Goal: Transaction & Acquisition: Book appointment/travel/reservation

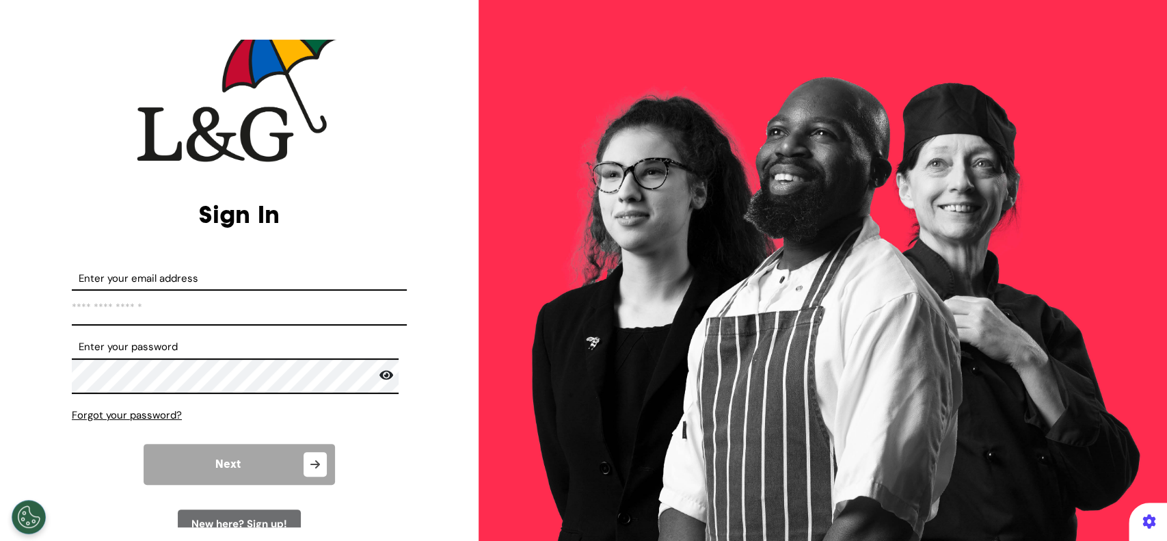
scroll to position [36, 0]
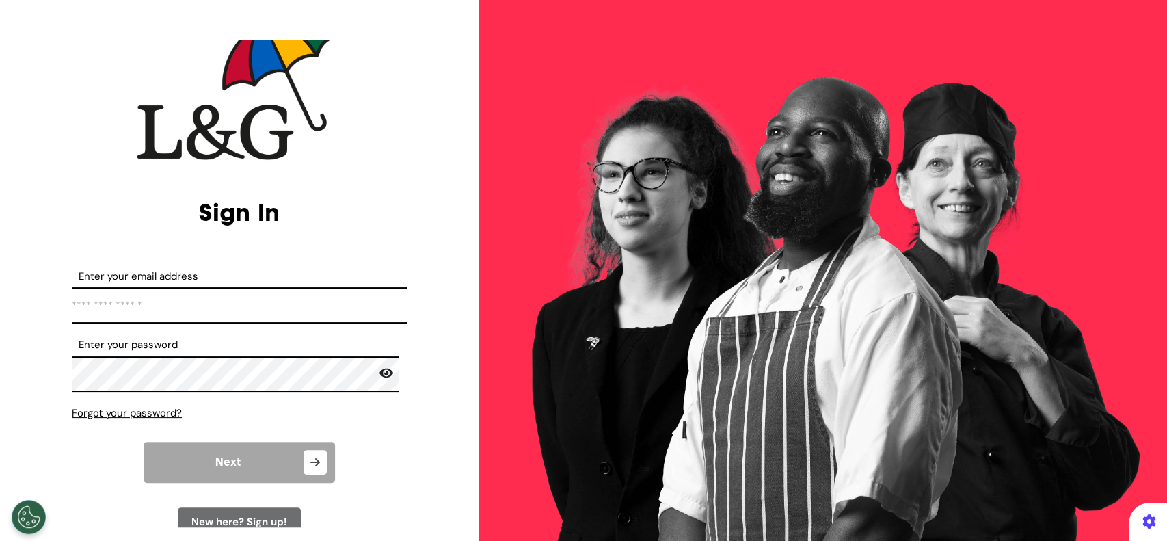
click at [315, 291] on input "Enter your email address" at bounding box center [239, 305] width 335 height 36
type input "**********"
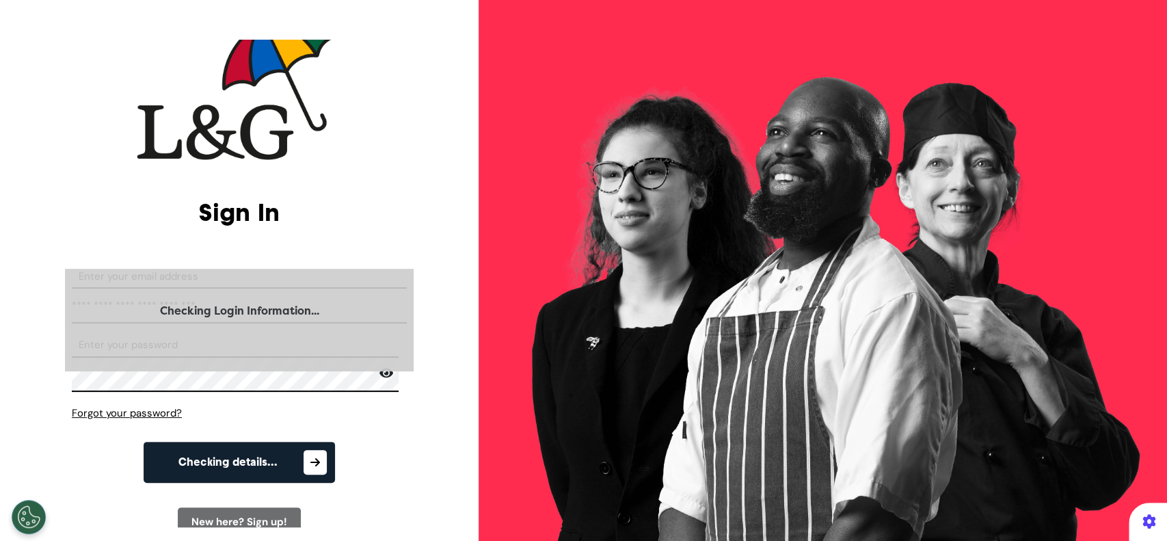
select select "**"
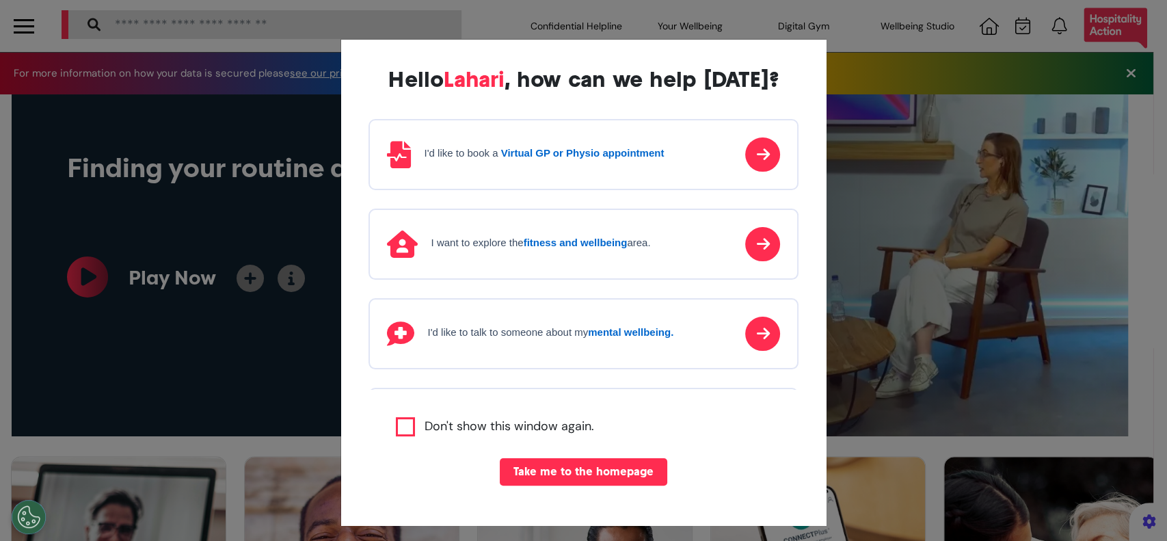
scroll to position [0, 583]
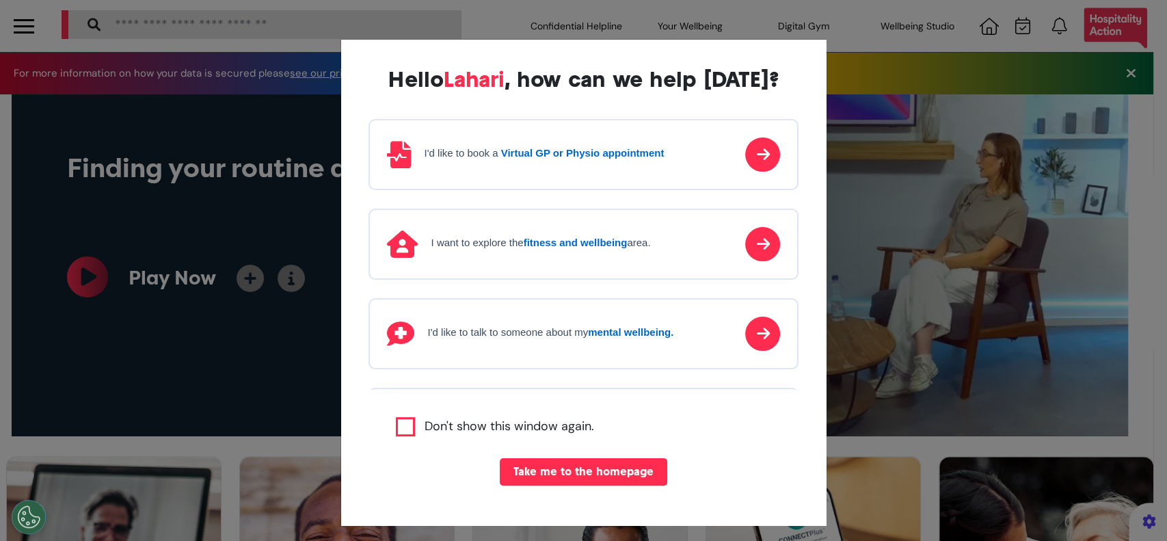
click at [563, 155] on strong "Virtual GP or Physio appointment" at bounding box center [582, 153] width 163 height 12
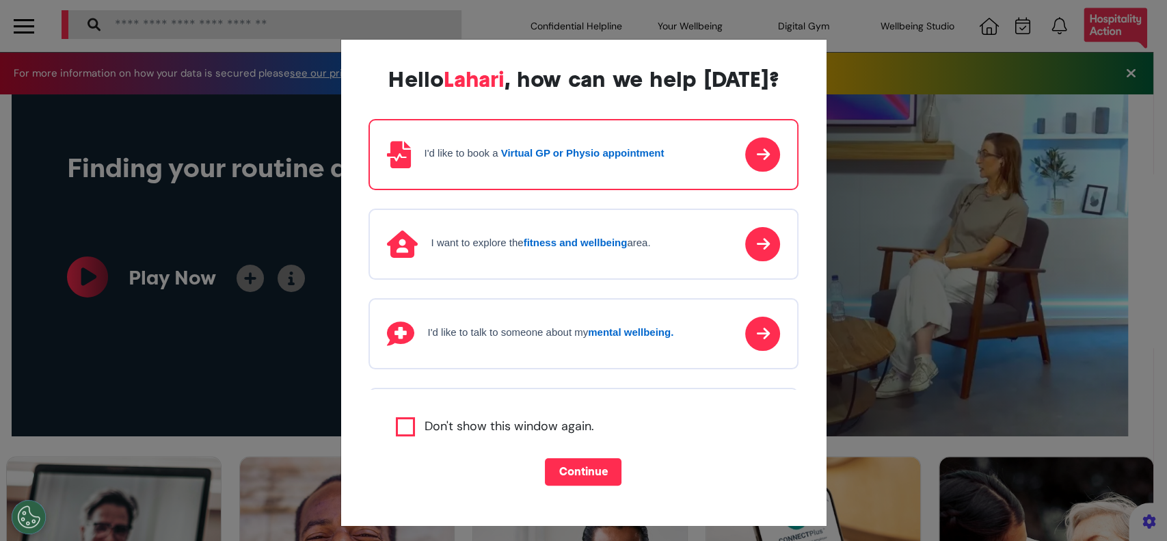
click at [570, 471] on button "Continue" at bounding box center [583, 471] width 77 height 27
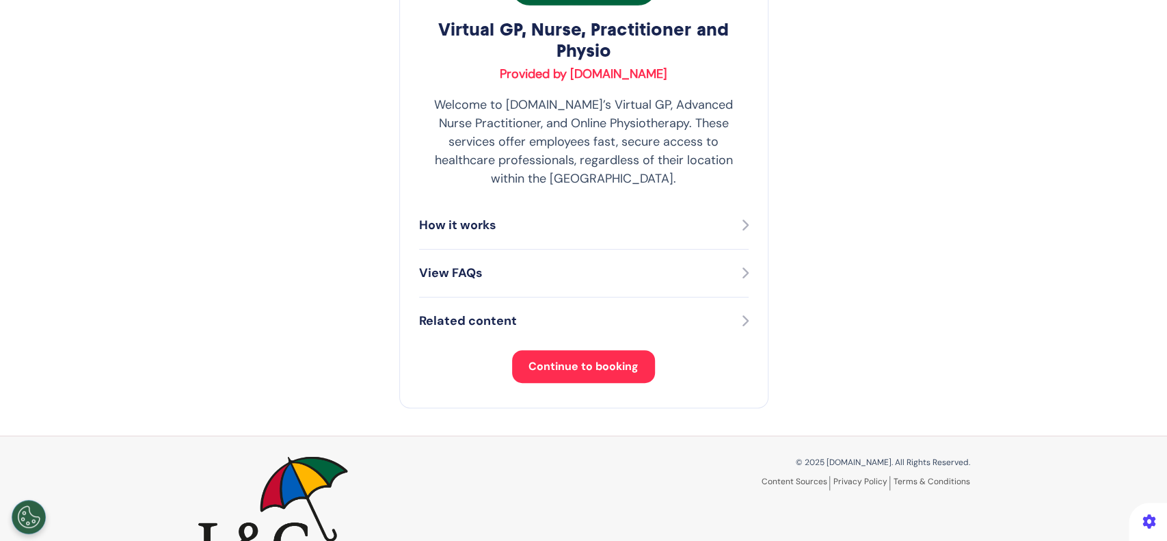
scroll to position [262, 0]
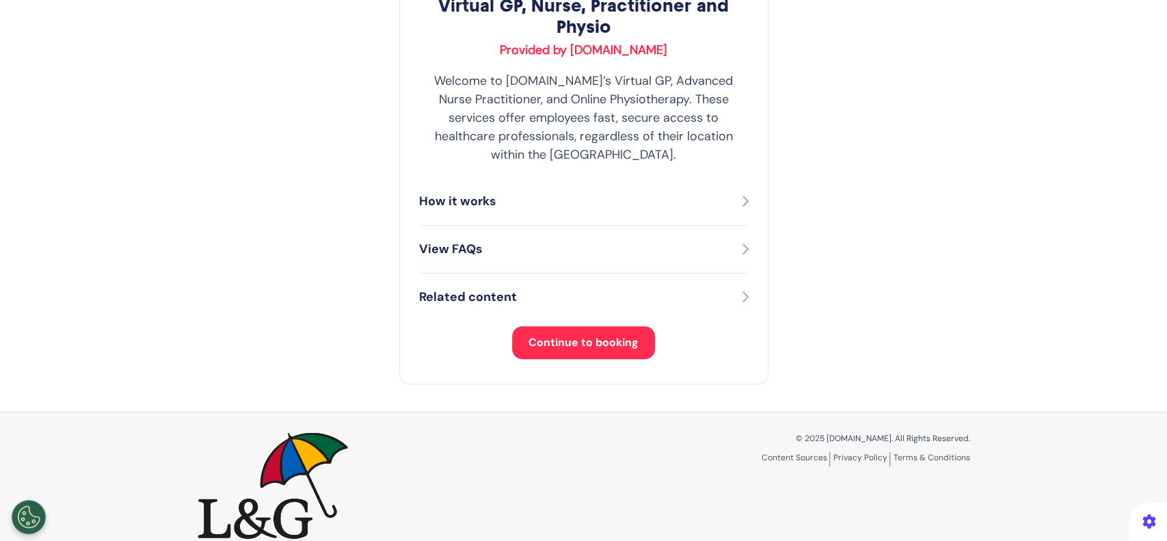
click at [564, 326] on button "Continue to booking" at bounding box center [583, 342] width 143 height 33
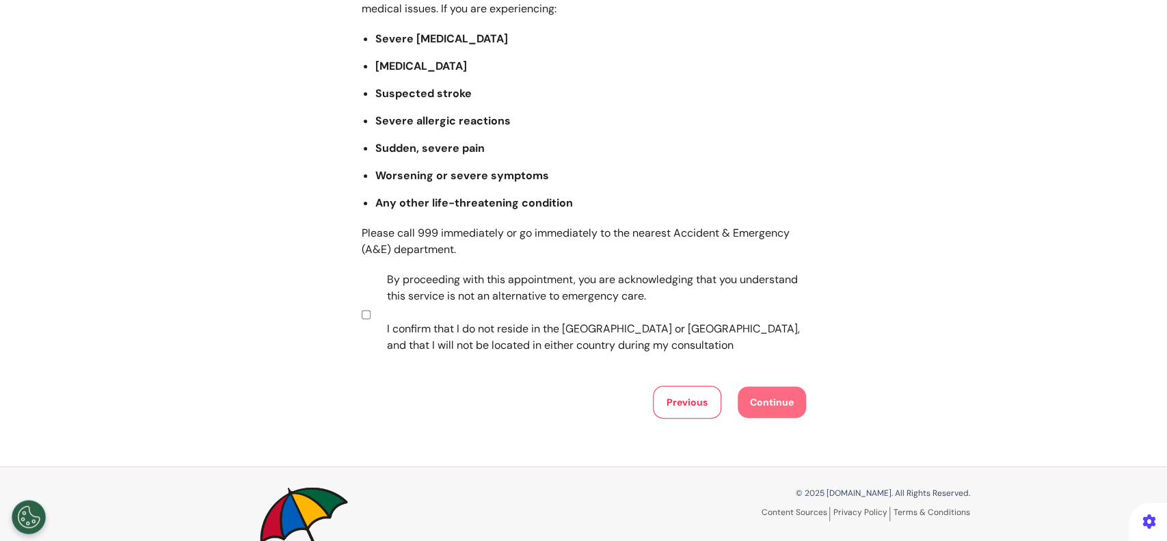
scroll to position [187, 0]
click at [760, 403] on button "Continue" at bounding box center [772, 402] width 68 height 31
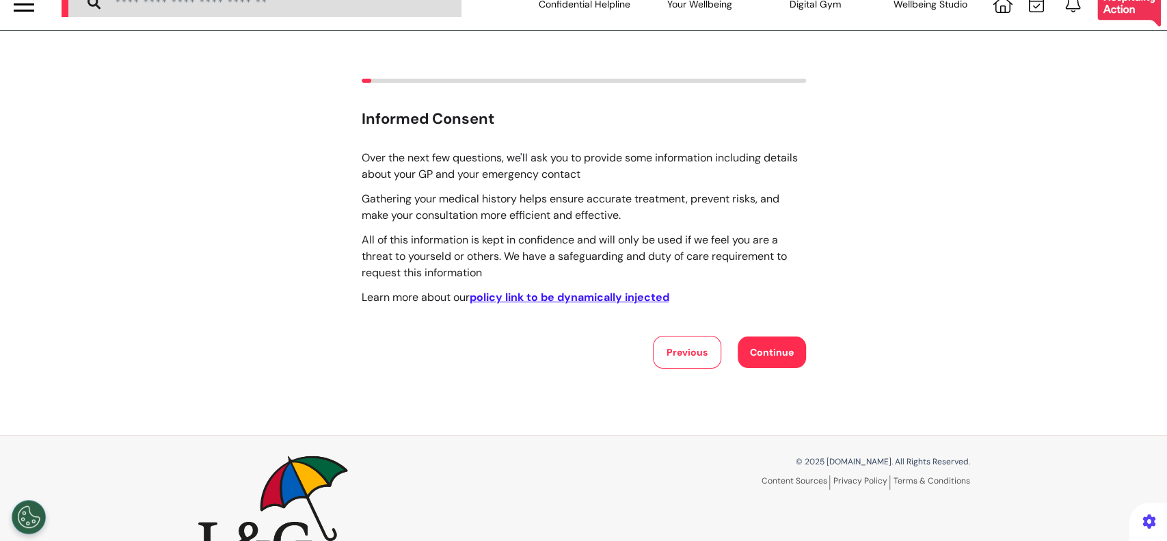
scroll to position [0, 0]
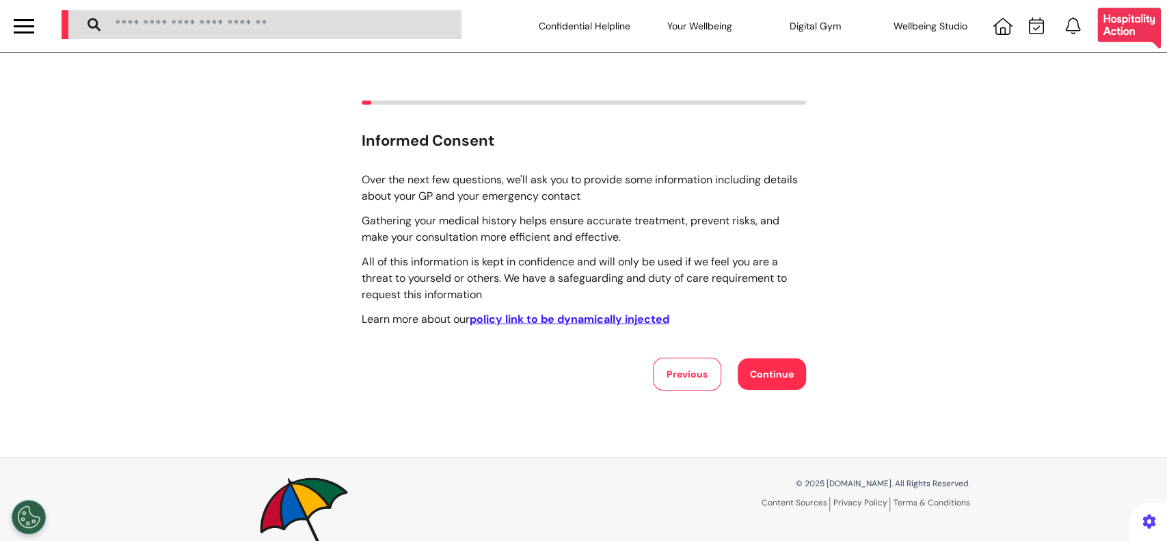
click at [748, 371] on button "Continue" at bounding box center [772, 373] width 68 height 31
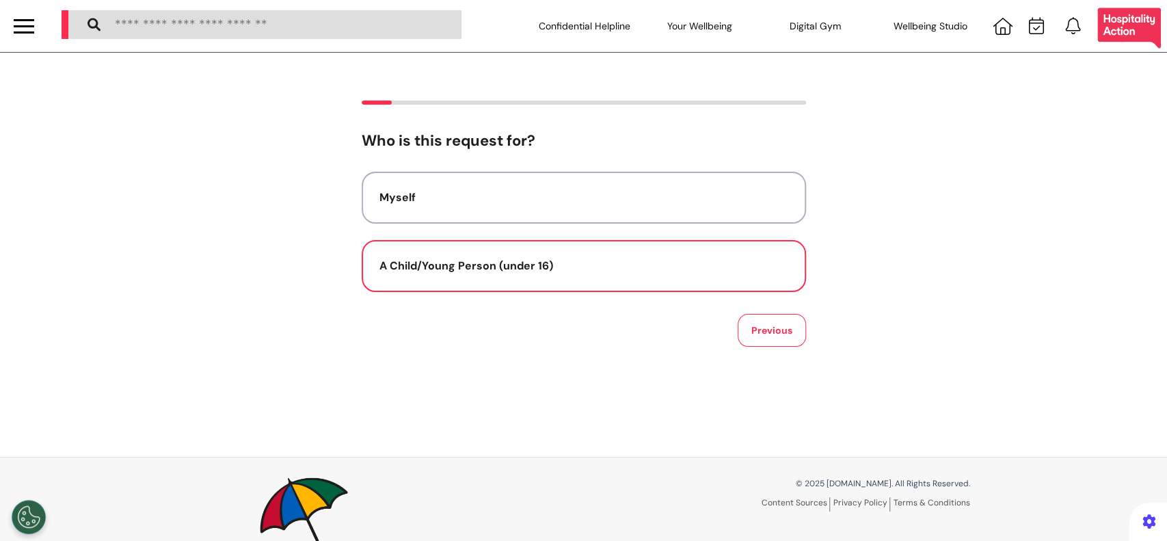
click at [478, 243] on button "A Child/Young Person (under 16)" at bounding box center [584, 266] width 444 height 52
select select "******"
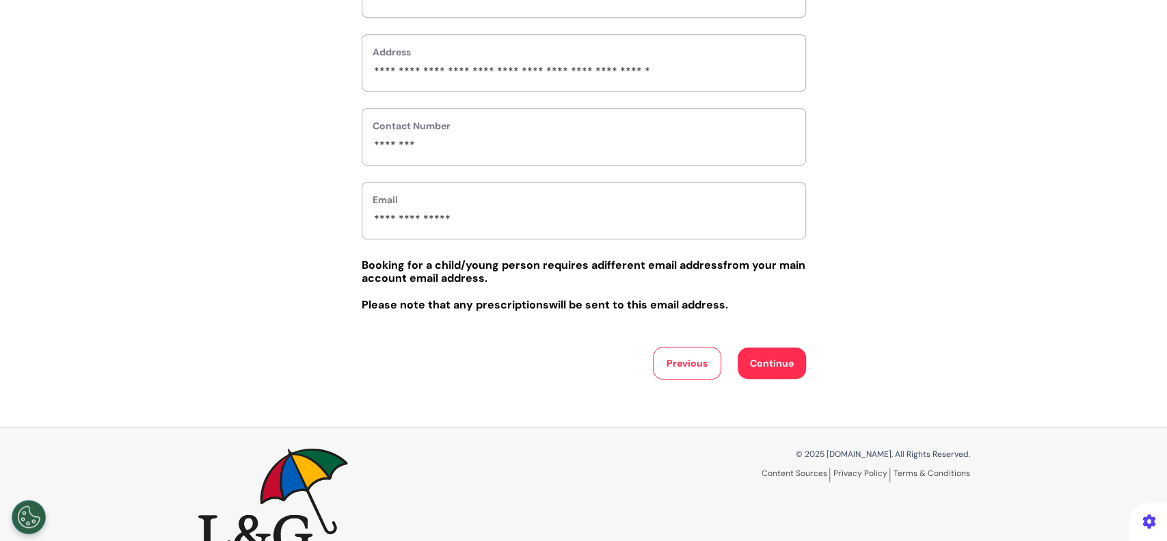
scroll to position [557, 0]
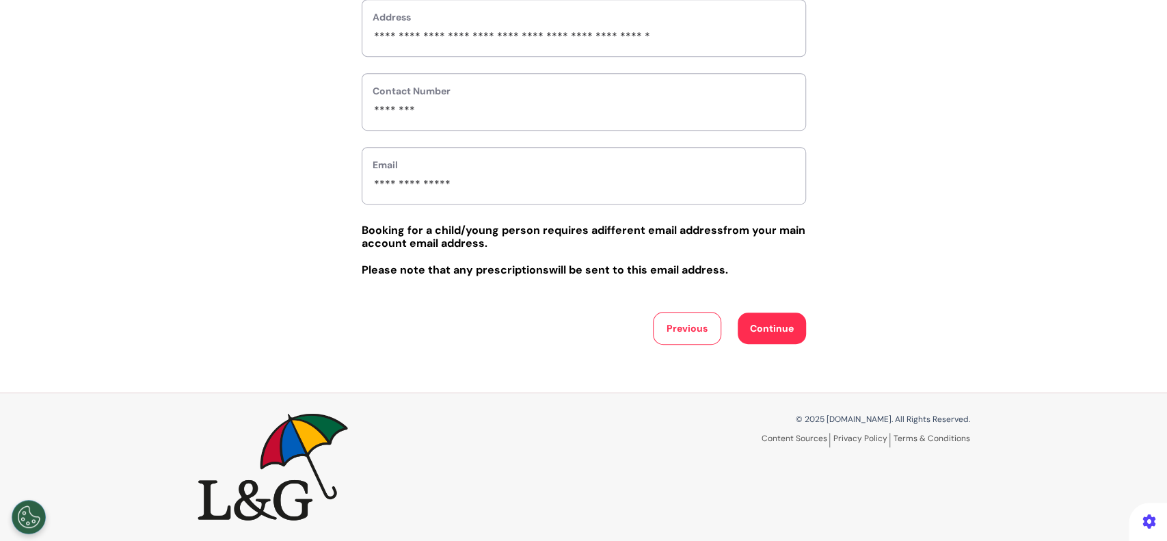
click at [759, 332] on button "Continue" at bounding box center [772, 327] width 68 height 31
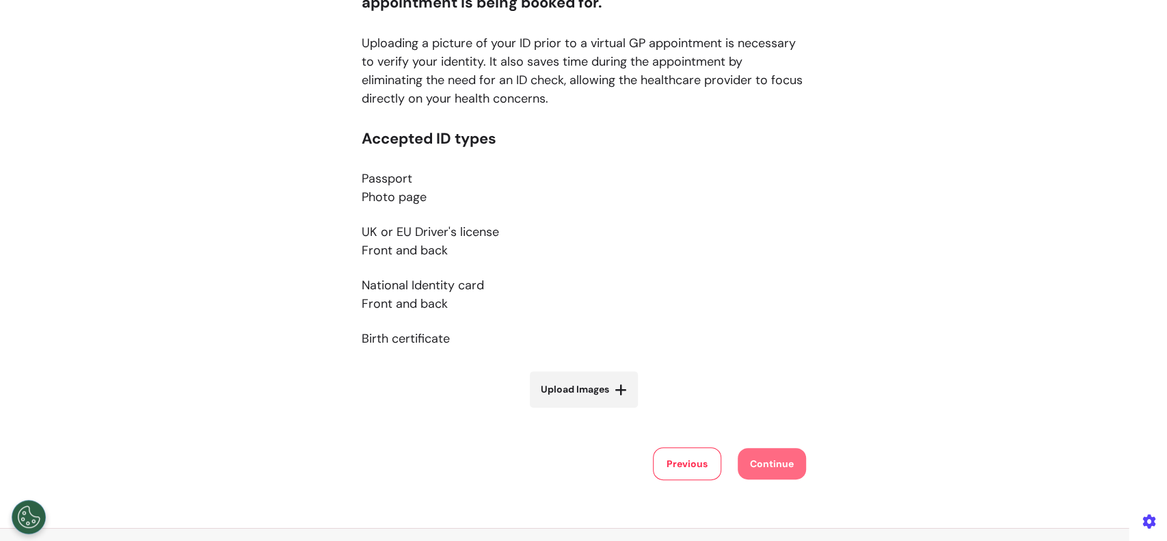
scroll to position [157, 0]
click at [589, 399] on label "Upload Images" at bounding box center [584, 389] width 108 height 36
click at [589, 410] on input "Upload Images" at bounding box center [584, 417] width 163 height 14
type input "**********"
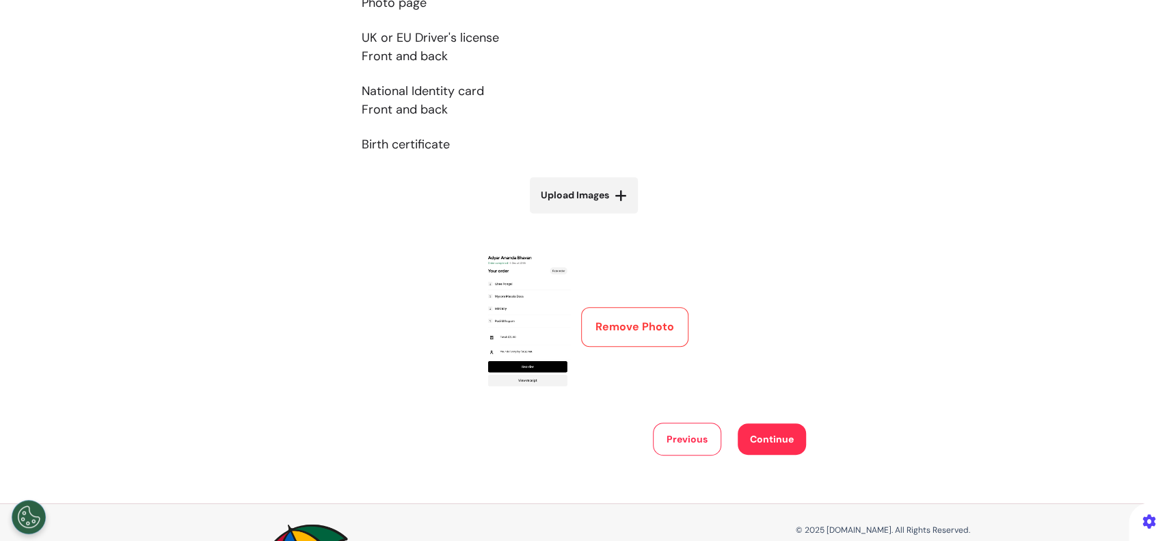
scroll to position [351, 0]
click at [754, 432] on button "Continue" at bounding box center [772, 438] width 68 height 31
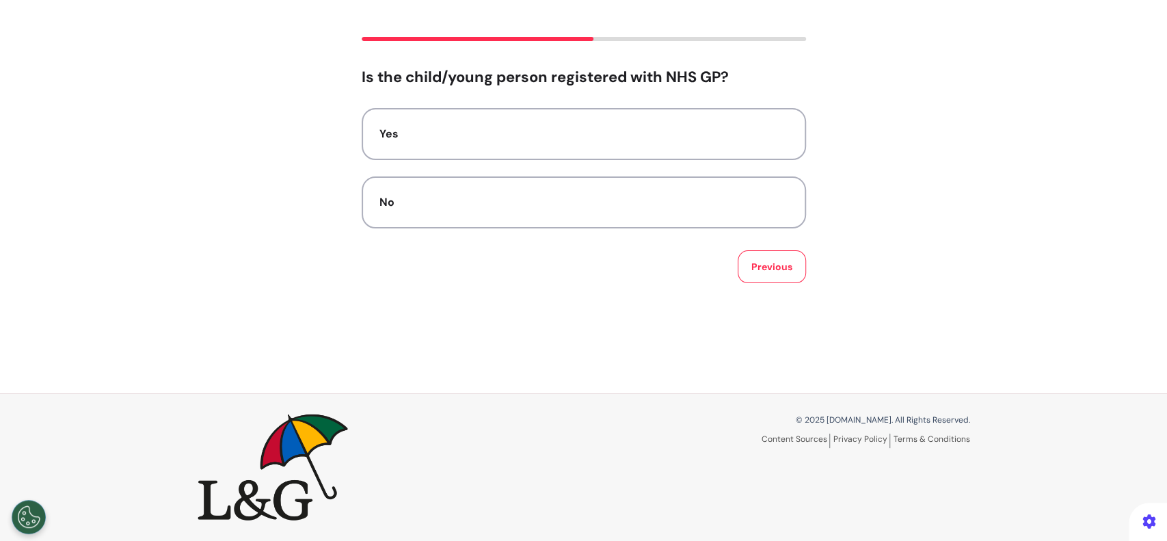
scroll to position [0, 0]
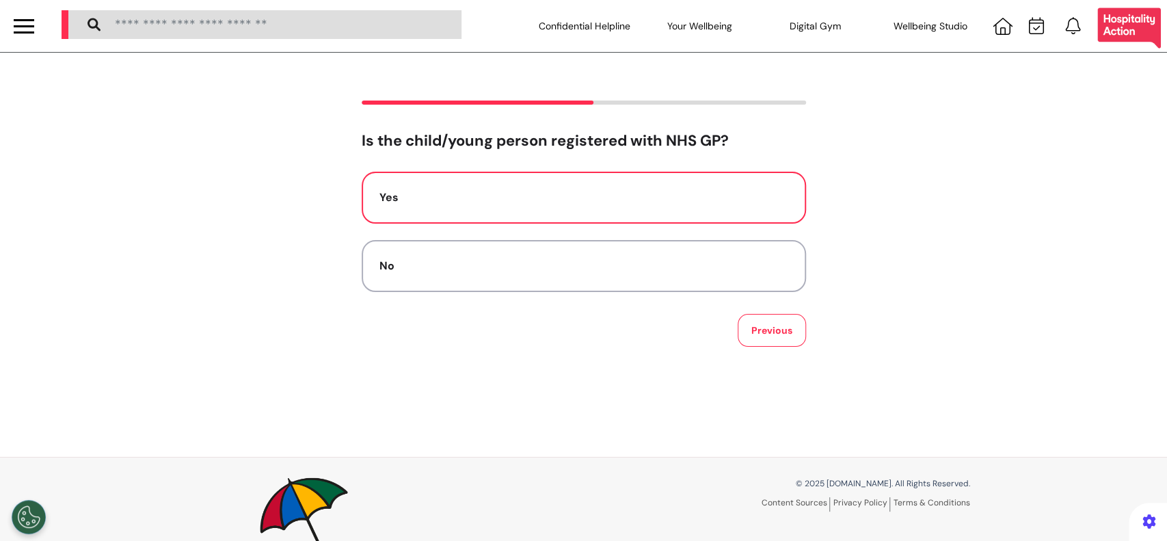
click at [581, 212] on button "Yes" at bounding box center [584, 198] width 444 height 52
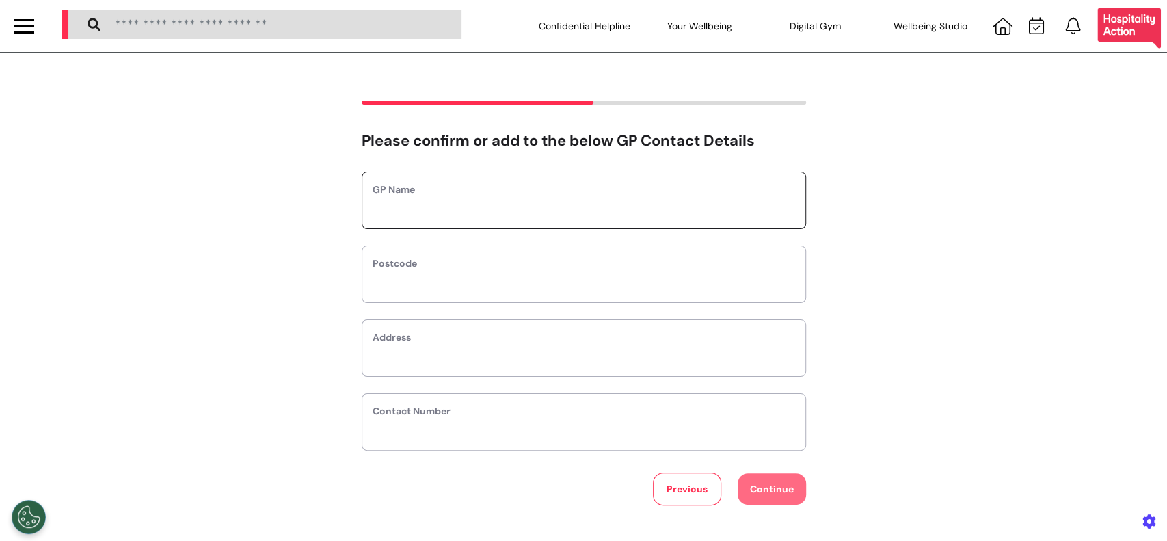
click at [628, 211] on input "text" at bounding box center [584, 209] width 423 height 18
type input "**********"
click at [460, 287] on input "text" at bounding box center [584, 283] width 423 height 18
type input "*"
select select
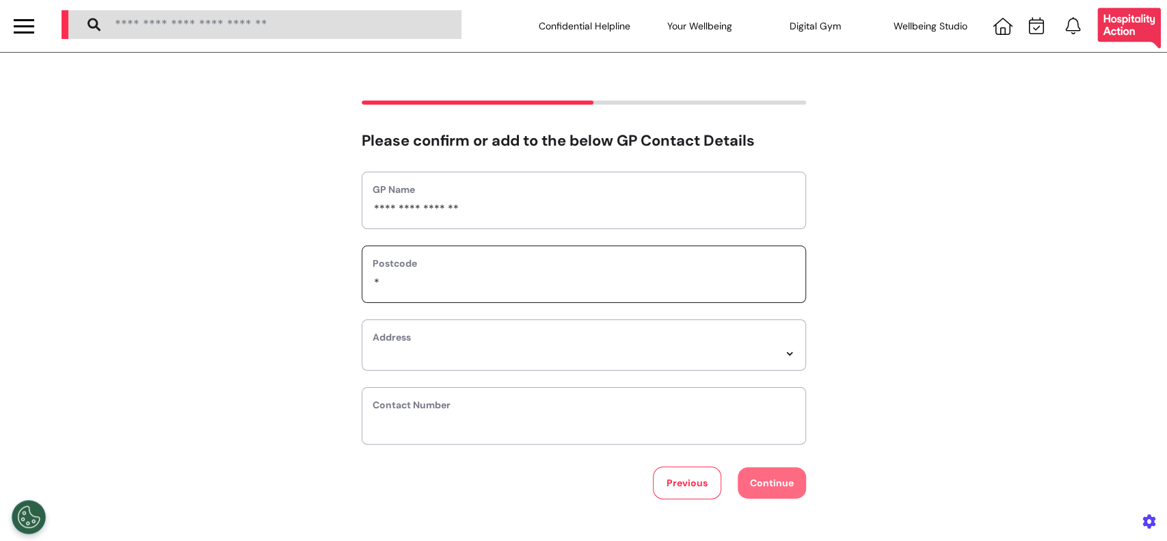
type input "**"
select select
type input "***"
select select
type input "****"
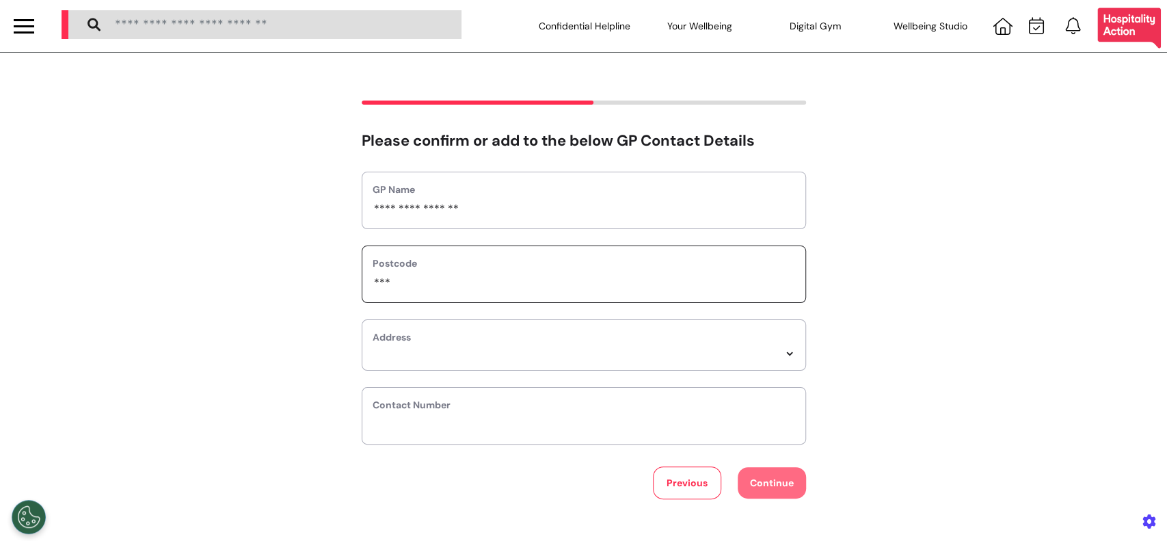
select select
type input "*****"
select select
type input "******"
select select
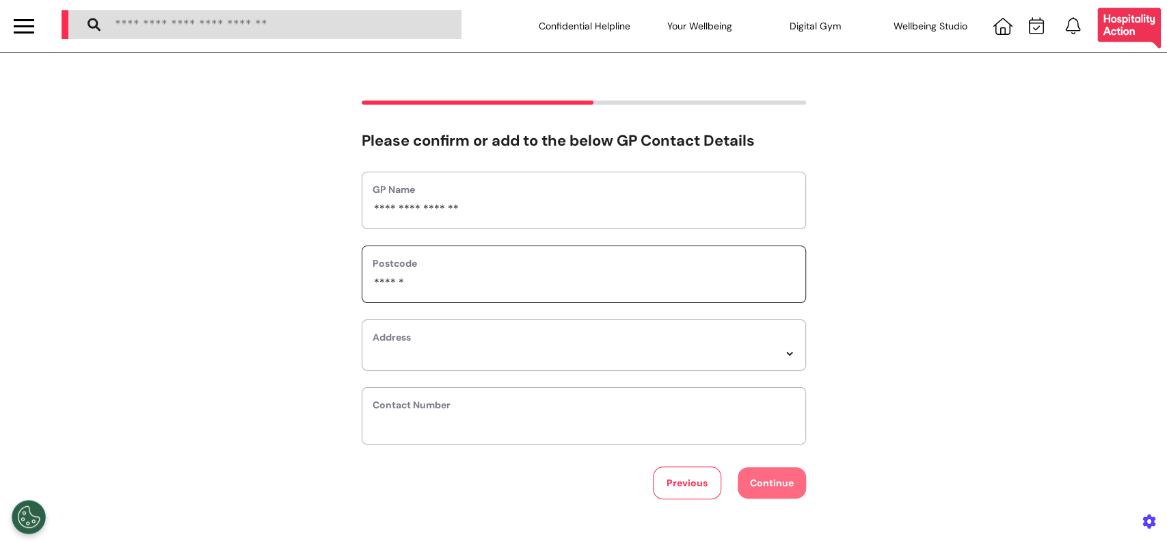
type input "******"
select select
click at [492, 358] on select "**********" at bounding box center [584, 354] width 423 height 12
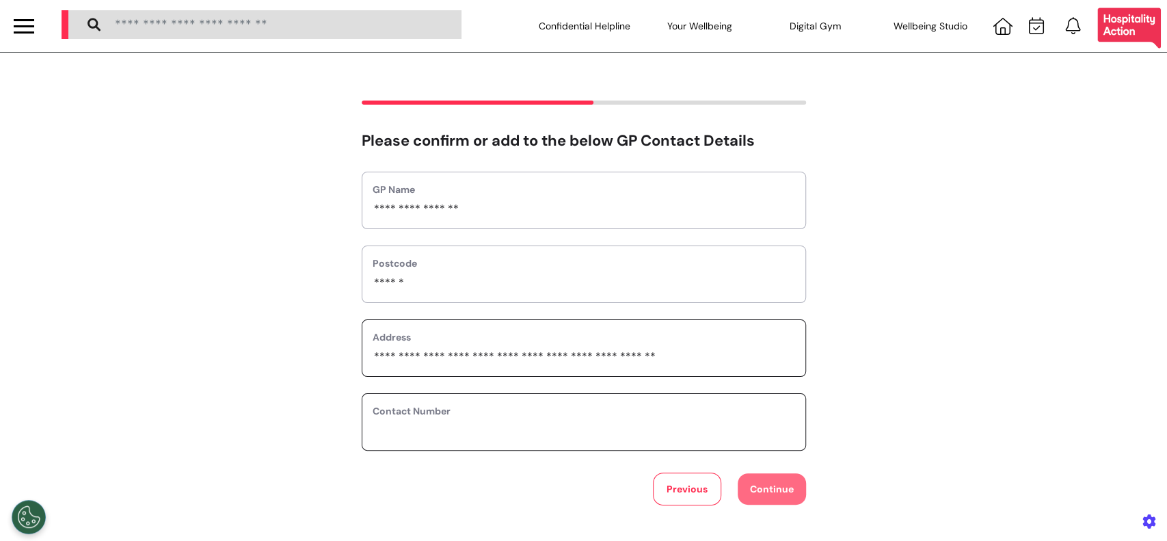
click at [511, 436] on input "phone" at bounding box center [584, 431] width 423 height 18
type input "*********"
click at [778, 490] on button "Continue" at bounding box center [772, 488] width 68 height 31
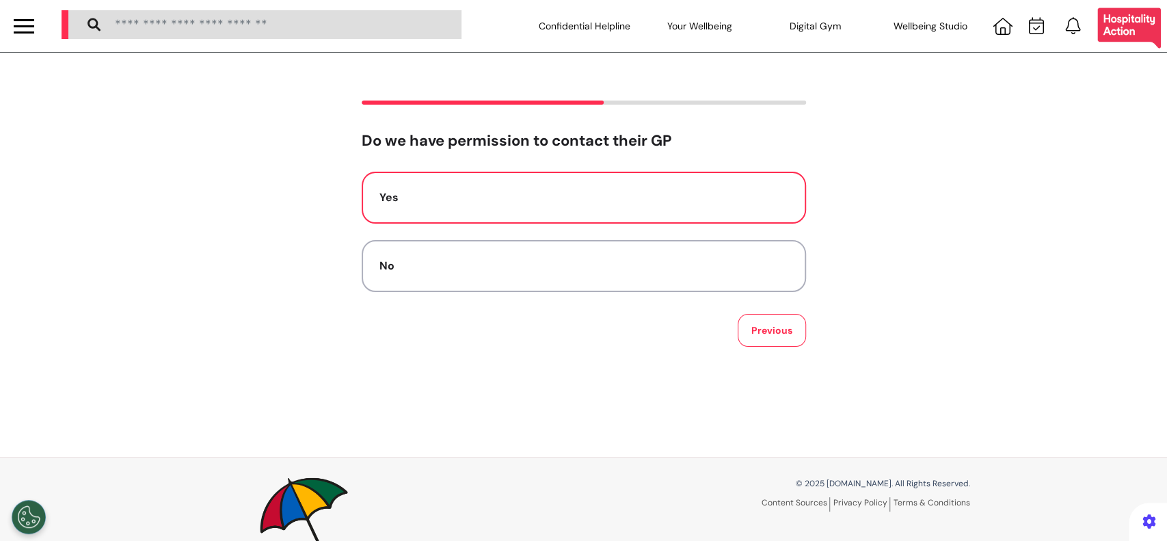
click at [613, 198] on div "Yes" at bounding box center [584, 197] width 409 height 16
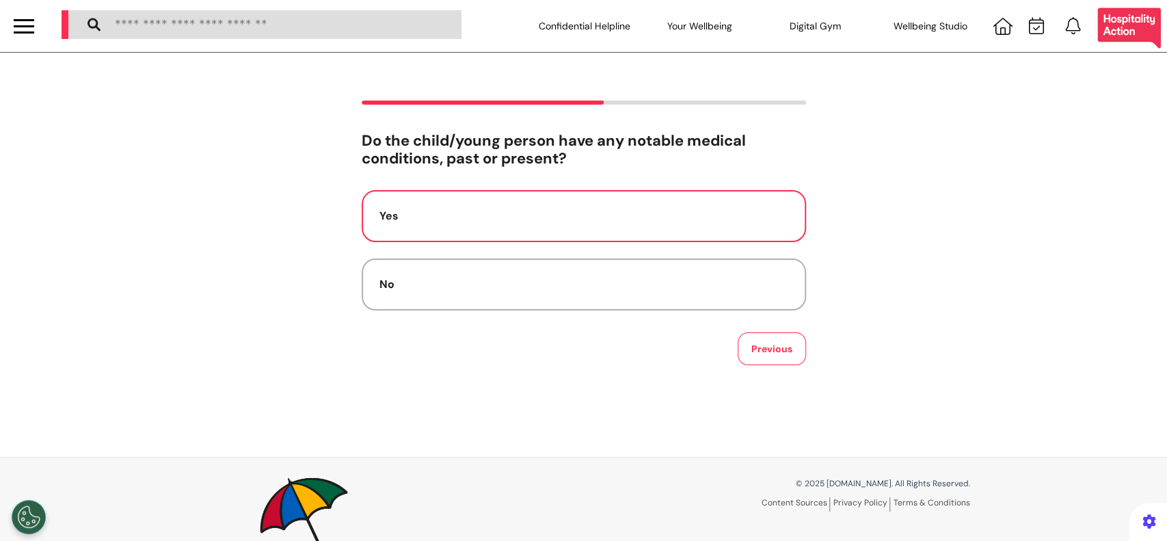
click at [616, 211] on div "Yes" at bounding box center [584, 216] width 409 height 16
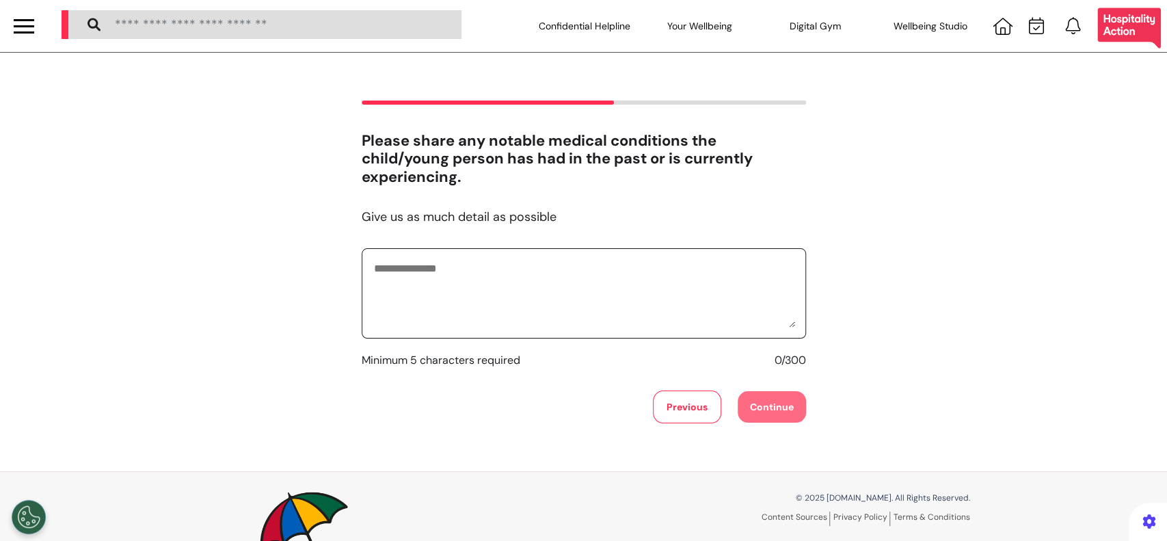
click at [557, 289] on textarea at bounding box center [584, 293] width 423 height 68
type textarea "**********"
click at [787, 413] on button "Continue" at bounding box center [772, 406] width 68 height 31
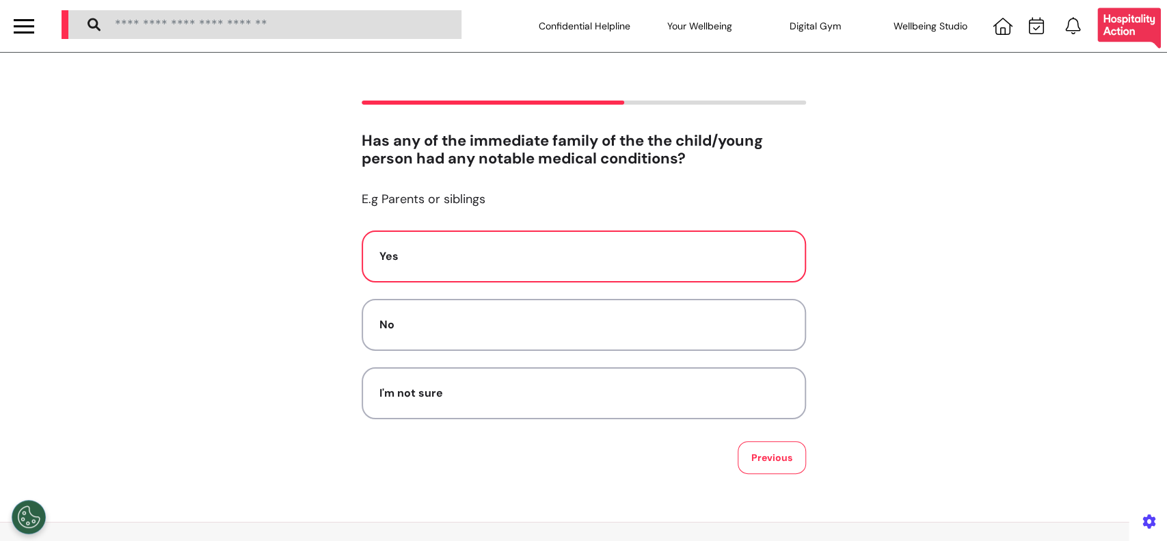
click at [504, 258] on div "Yes" at bounding box center [584, 256] width 409 height 16
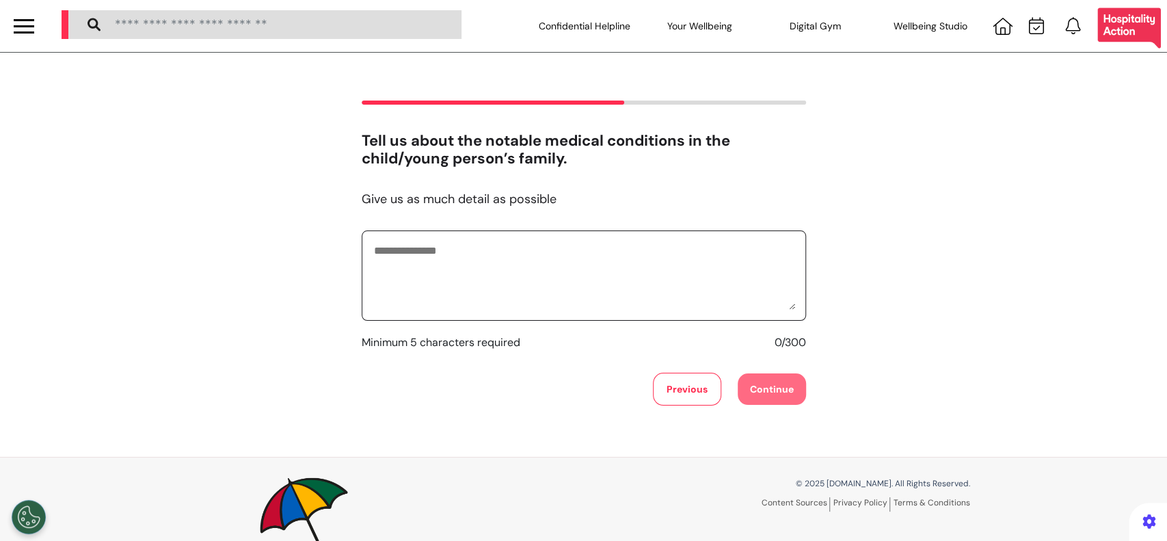
click at [506, 287] on textarea at bounding box center [584, 275] width 423 height 68
type textarea "**********"
click at [777, 375] on button "Continue" at bounding box center [772, 388] width 68 height 31
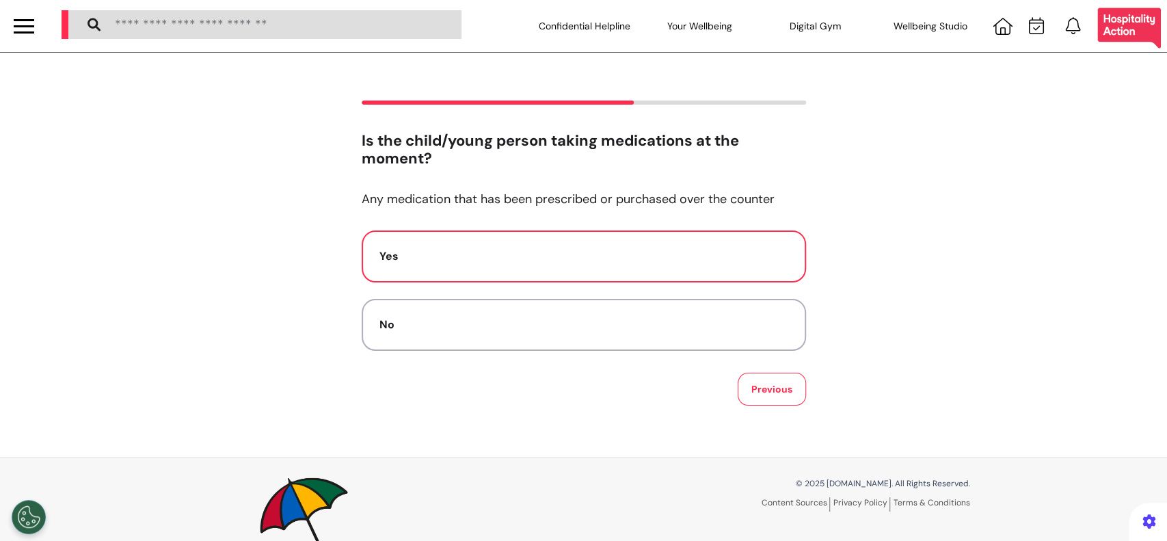
click at [666, 249] on div "Yes" at bounding box center [584, 256] width 409 height 16
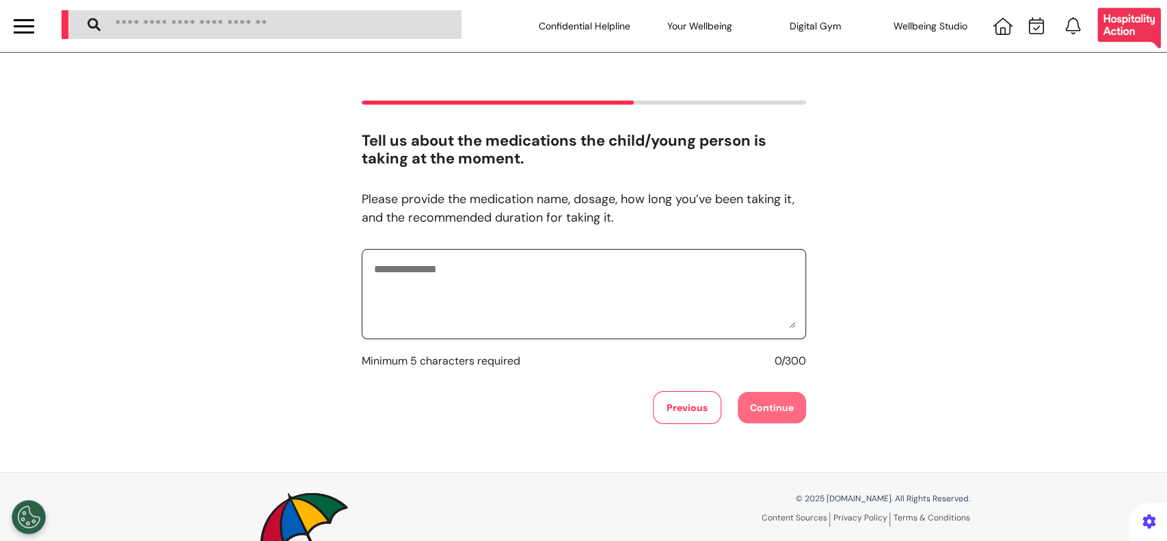
click at [668, 280] on textarea at bounding box center [584, 294] width 423 height 68
type textarea "**********"
click at [764, 397] on button "Continue" at bounding box center [772, 407] width 68 height 31
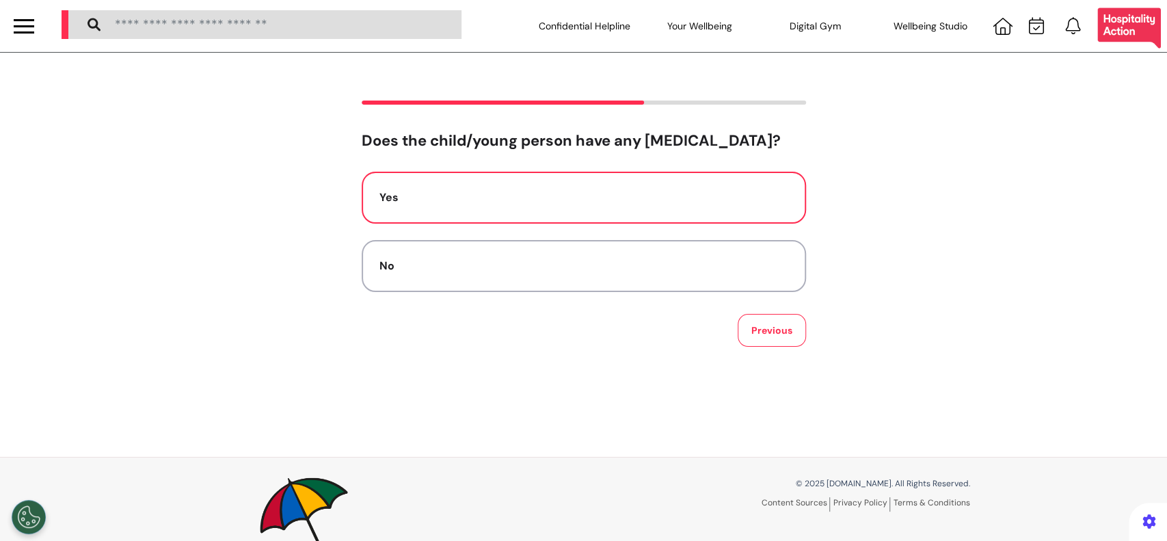
click at [637, 204] on div "Yes" at bounding box center [584, 197] width 409 height 16
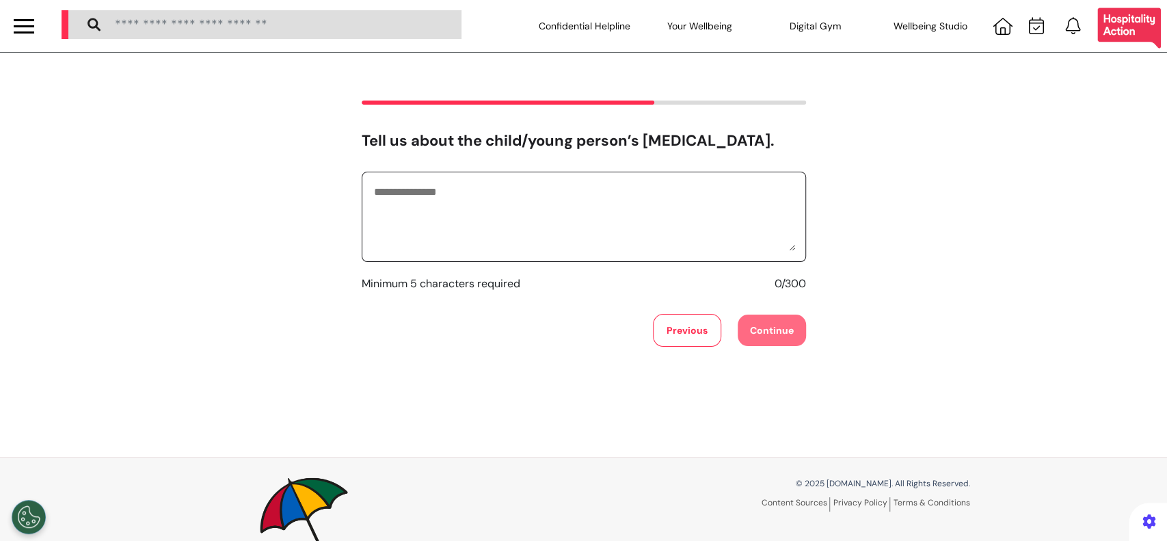
click at [641, 216] on textarea at bounding box center [584, 217] width 423 height 68
type textarea "*********"
click at [789, 330] on button "Continue" at bounding box center [772, 330] width 68 height 31
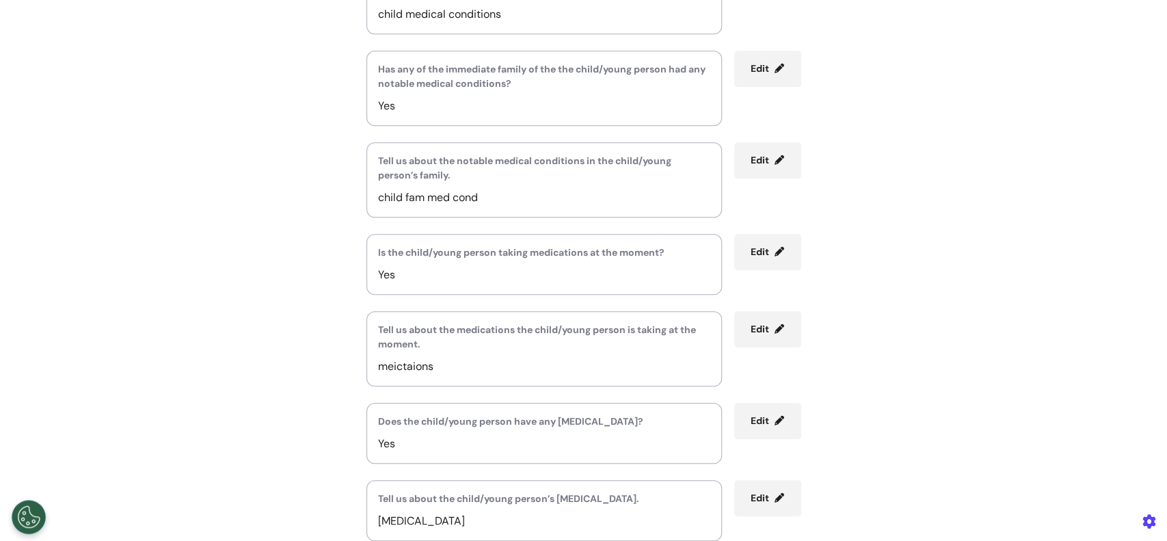
scroll to position [615, 0]
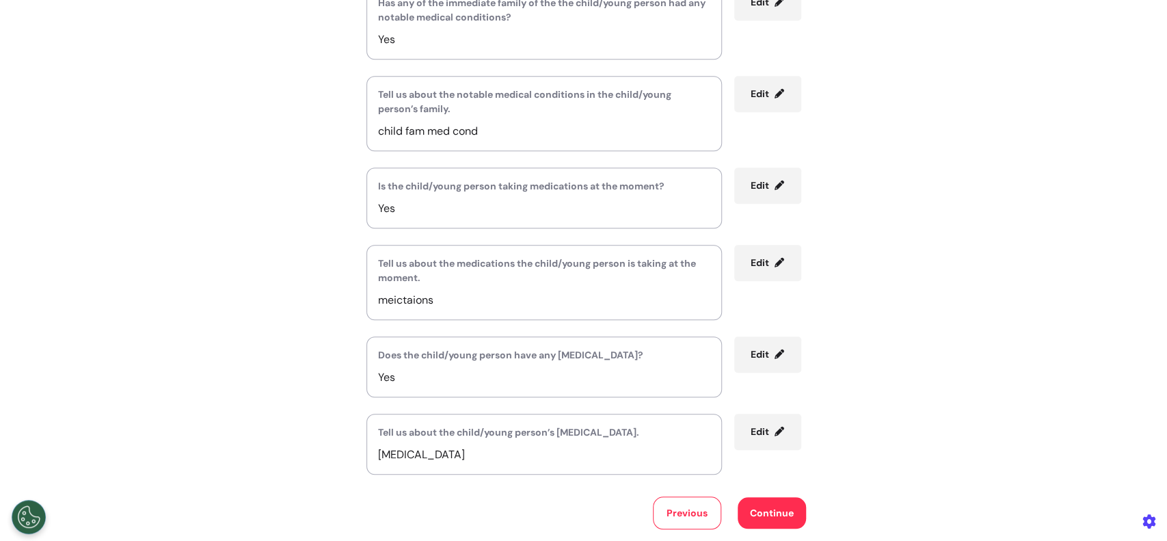
click at [775, 92] on icon at bounding box center [780, 94] width 10 height 10
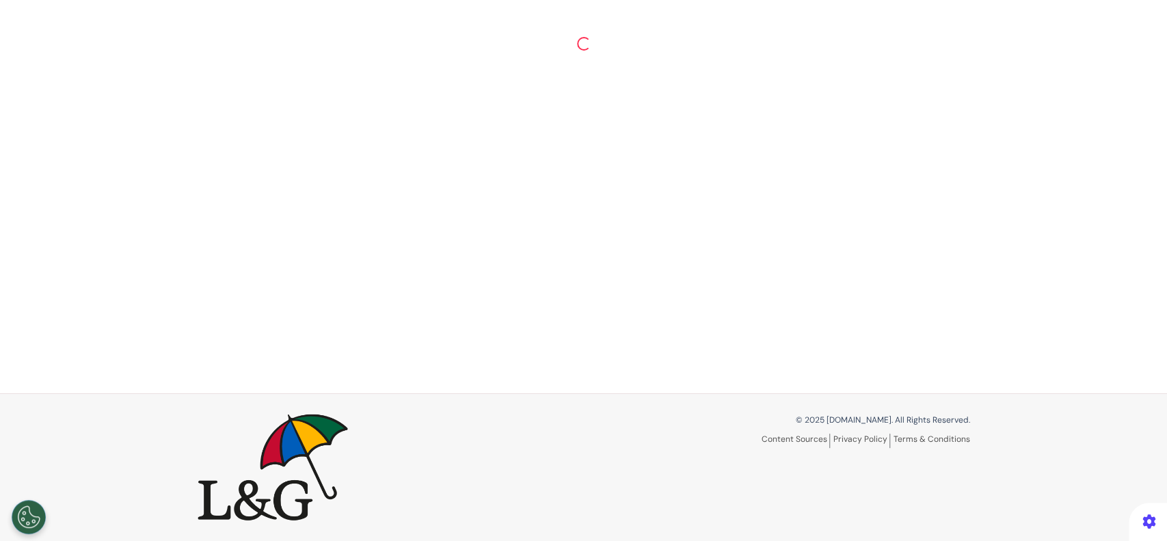
scroll to position [64, 0]
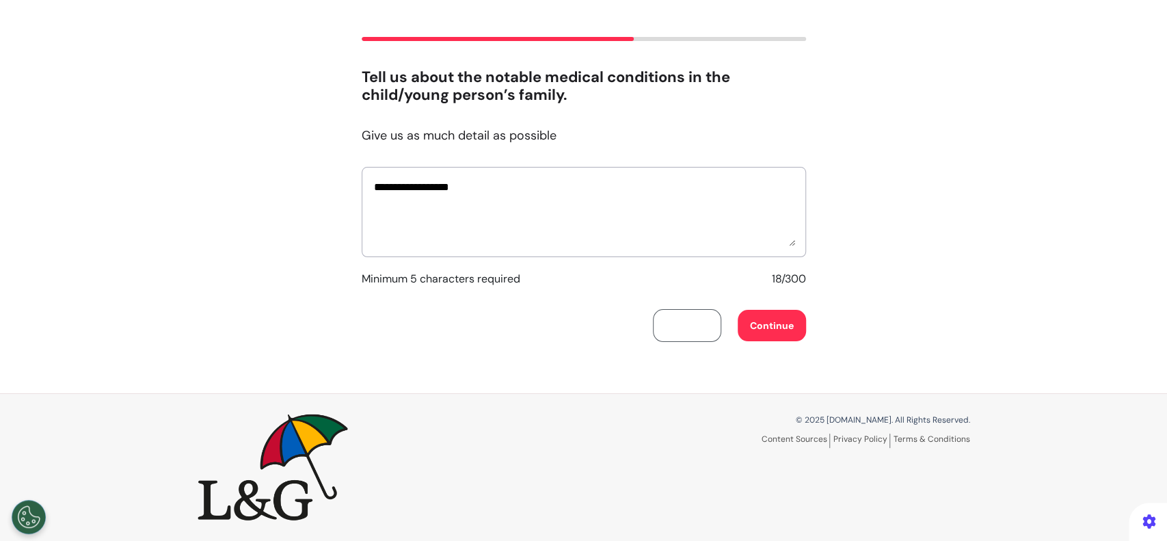
click at [686, 330] on button "Previous" at bounding box center [687, 325] width 68 height 33
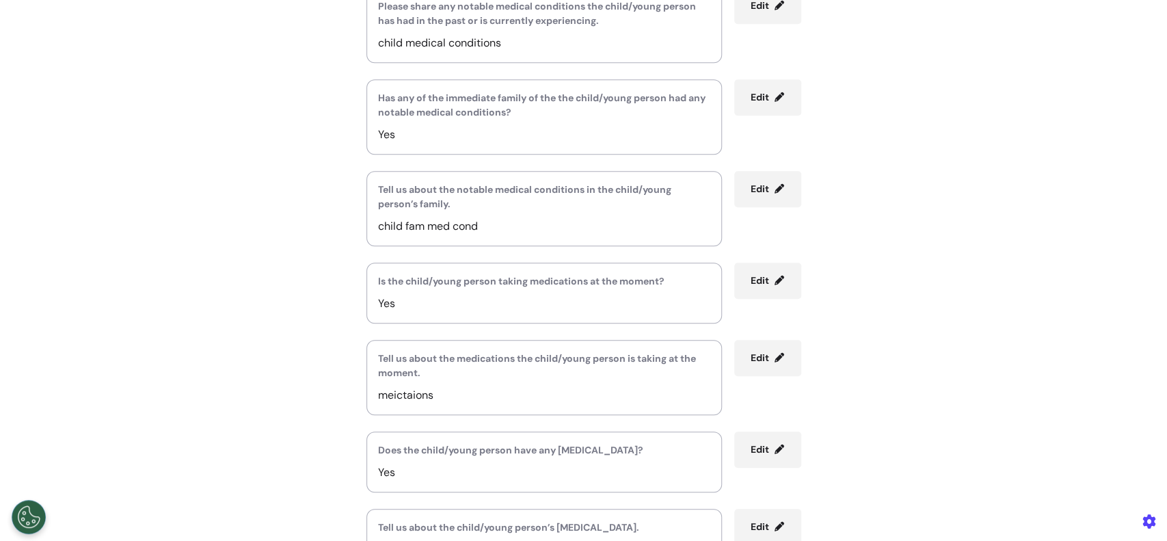
click at [780, 358] on button "Edit" at bounding box center [767, 358] width 67 height 36
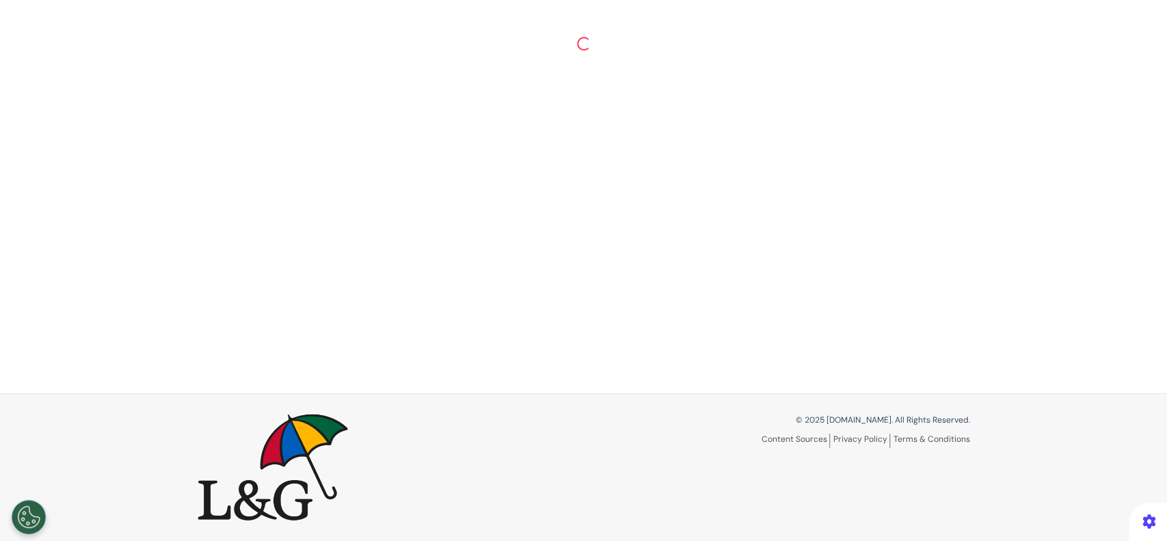
scroll to position [78, 0]
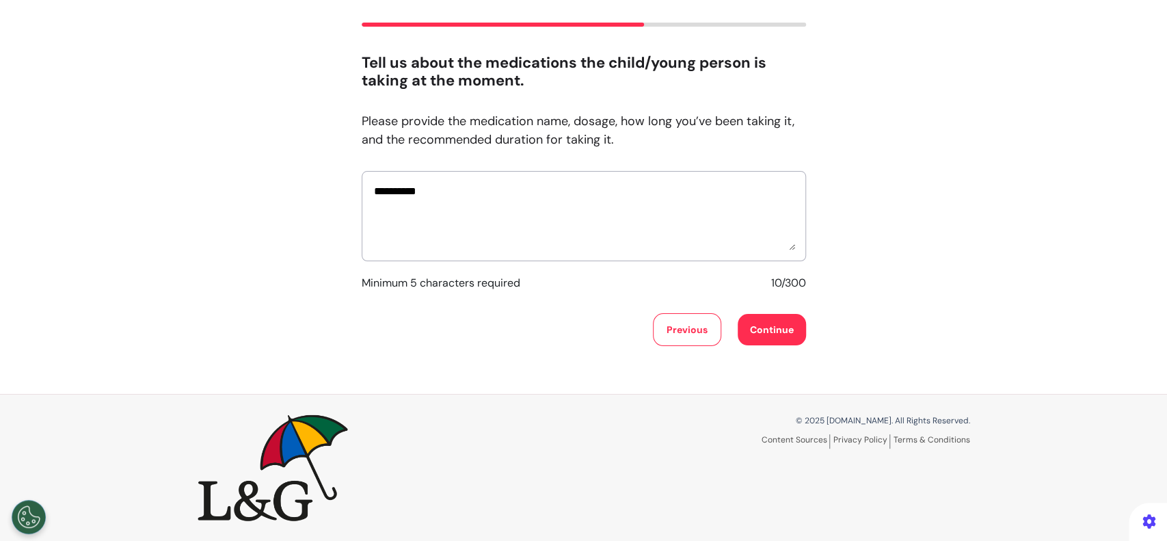
click at [667, 336] on button "Previous" at bounding box center [687, 329] width 68 height 33
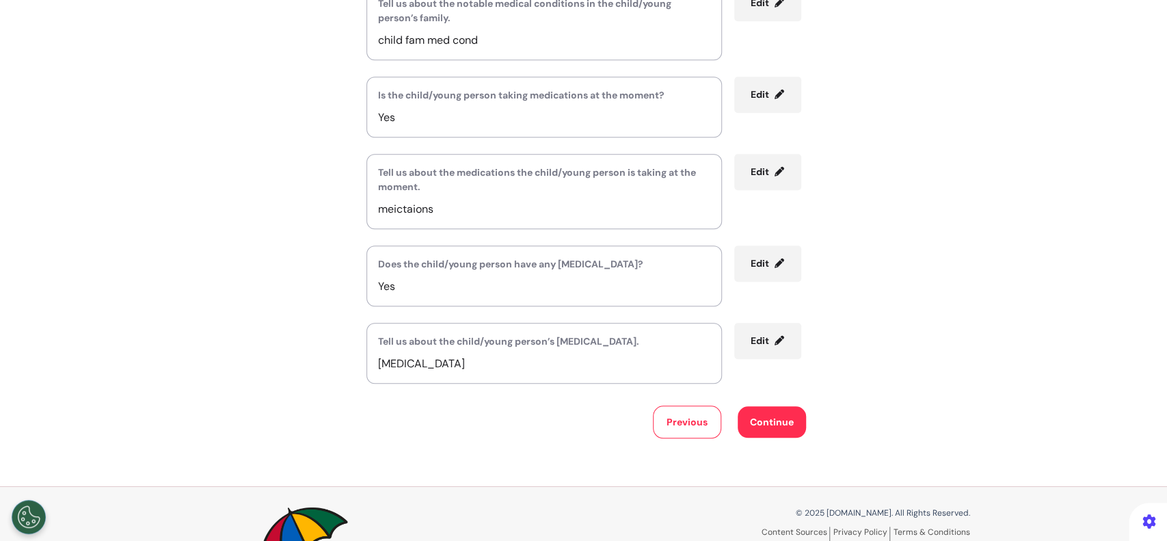
scroll to position [793, 0]
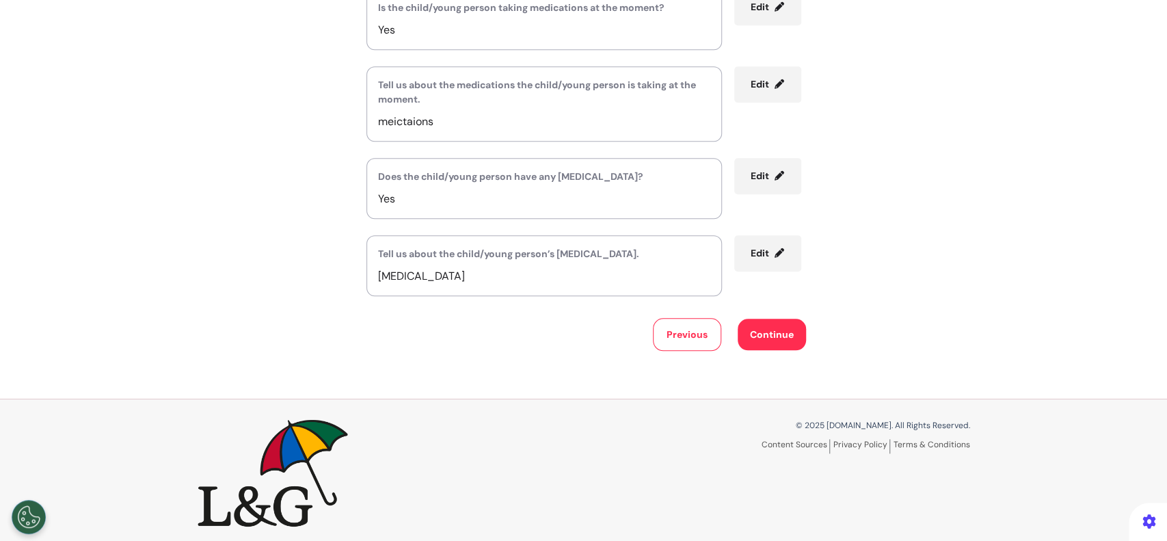
click at [784, 332] on button "Continue" at bounding box center [772, 334] width 68 height 31
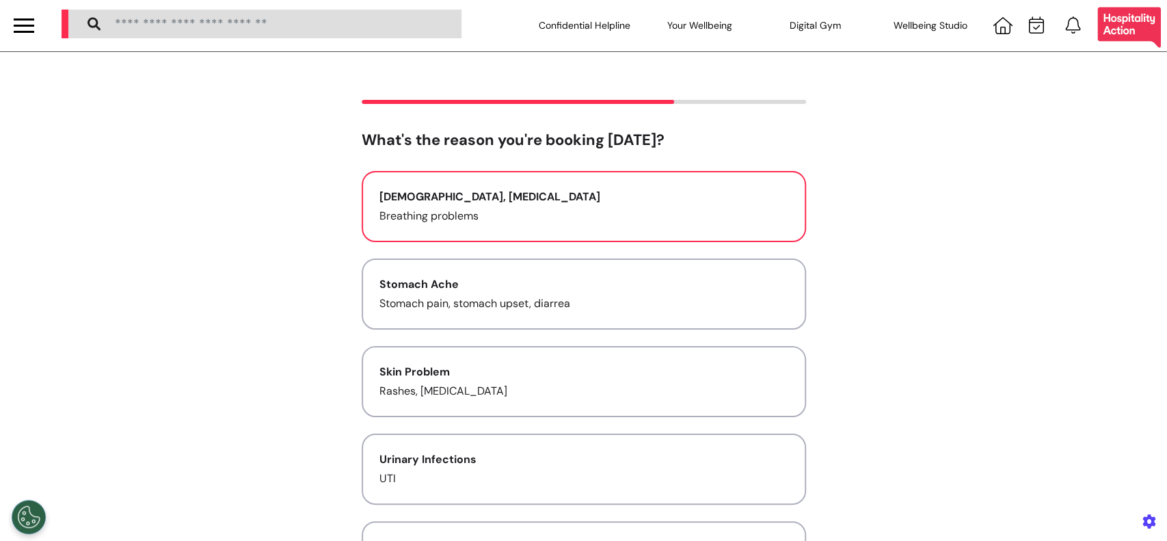
scroll to position [0, 0]
click at [620, 223] on p "Breathing problems" at bounding box center [584, 217] width 409 height 16
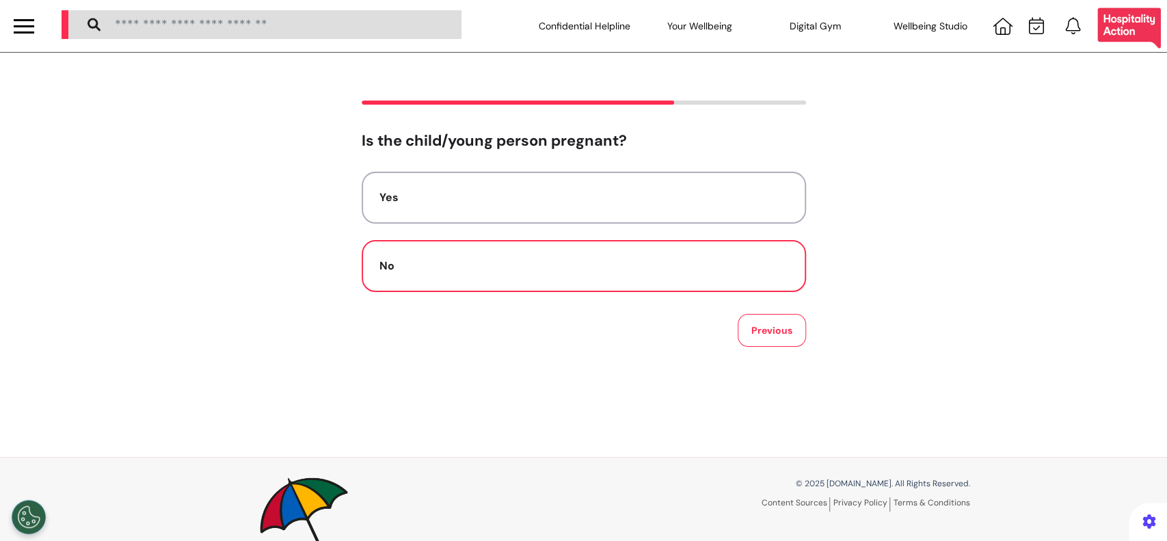
click at [667, 276] on button "No" at bounding box center [584, 266] width 444 height 52
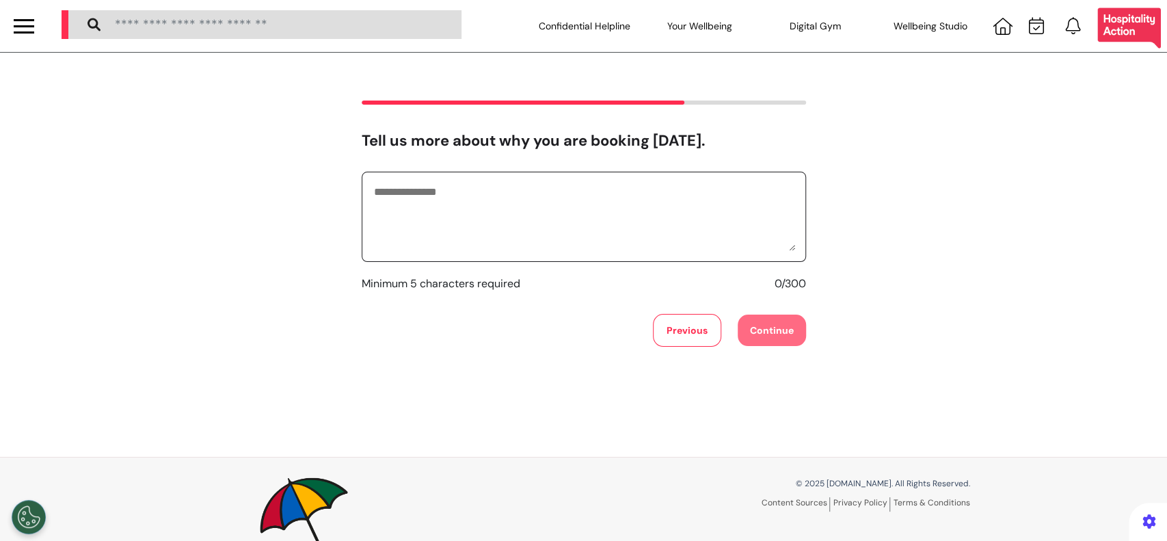
click at [642, 229] on textarea at bounding box center [584, 217] width 423 height 68
type textarea "**********"
click at [741, 332] on button "Continue" at bounding box center [772, 330] width 68 height 31
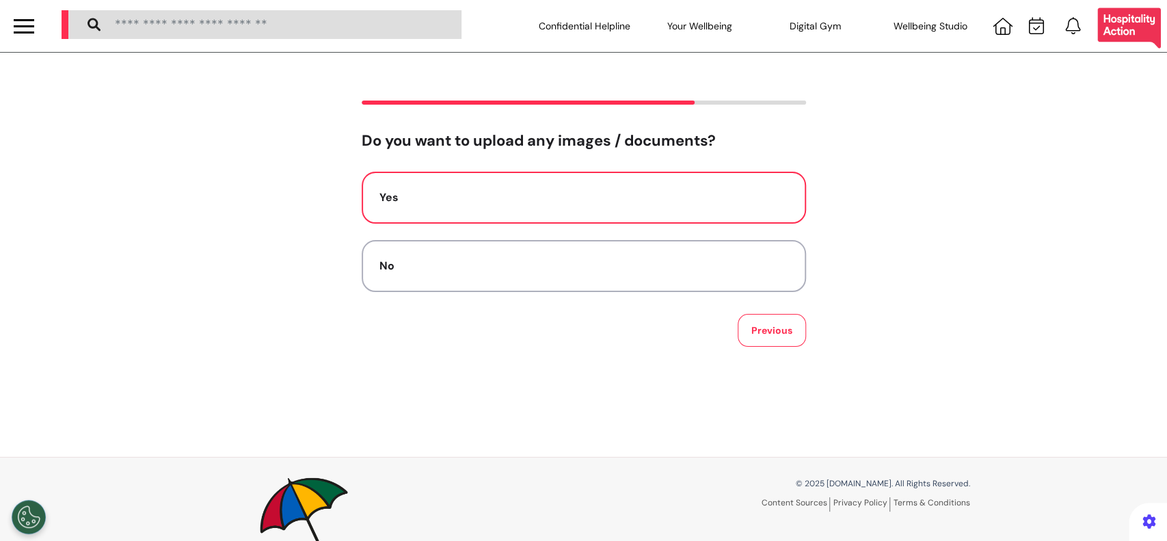
click at [675, 205] on div "Yes" at bounding box center [584, 197] width 409 height 16
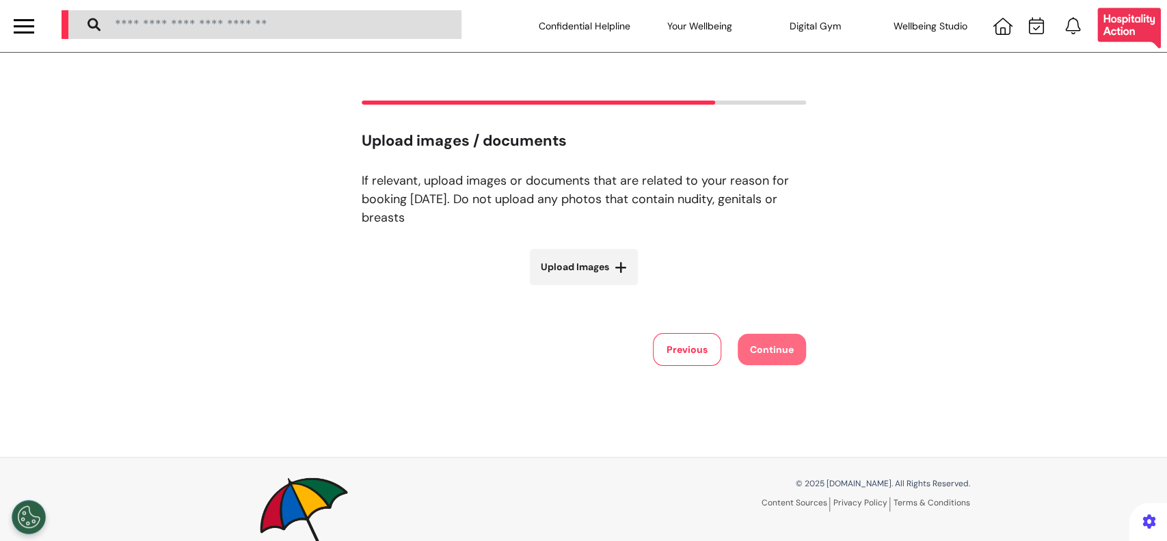
click at [585, 271] on span "Upload Images" at bounding box center [575, 267] width 68 height 14
click at [585, 289] on input "Upload Images" at bounding box center [584, 296] width 163 height 14
type input "**********"
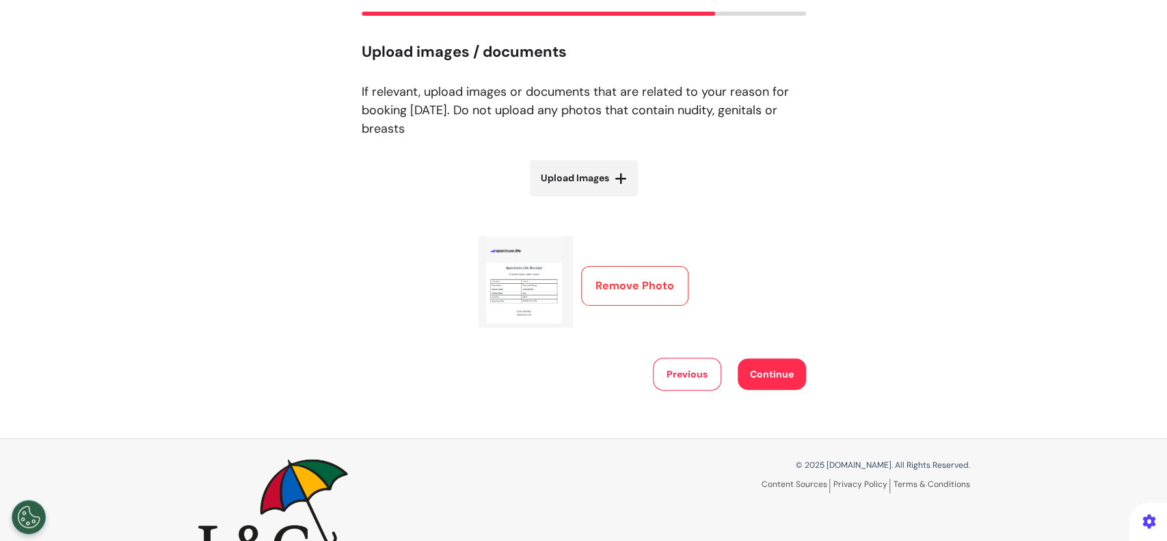
scroll to position [133, 0]
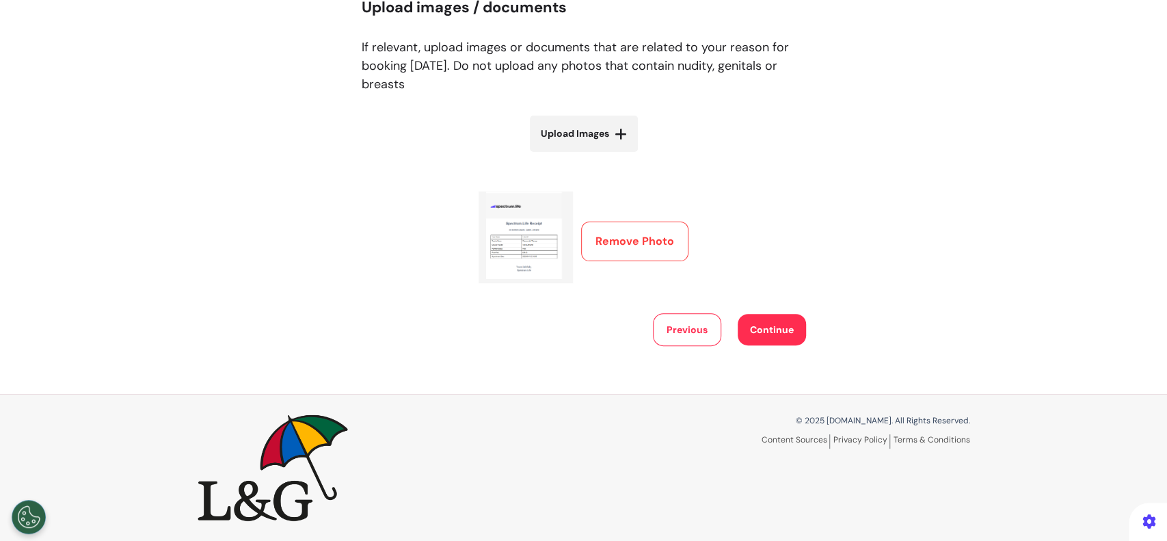
click at [781, 317] on button "Continue" at bounding box center [772, 329] width 68 height 31
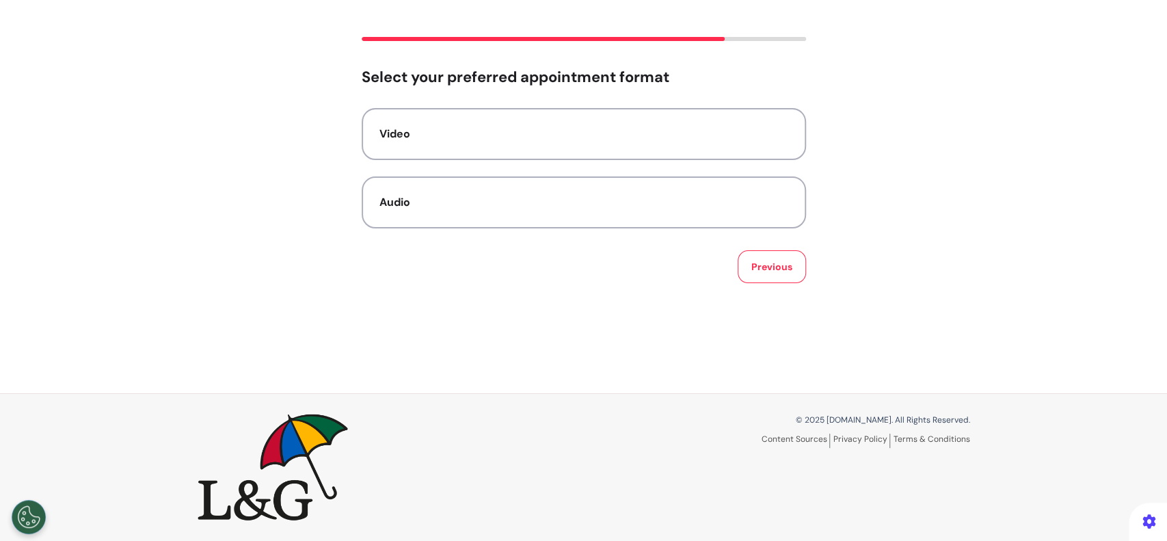
scroll to position [0, 0]
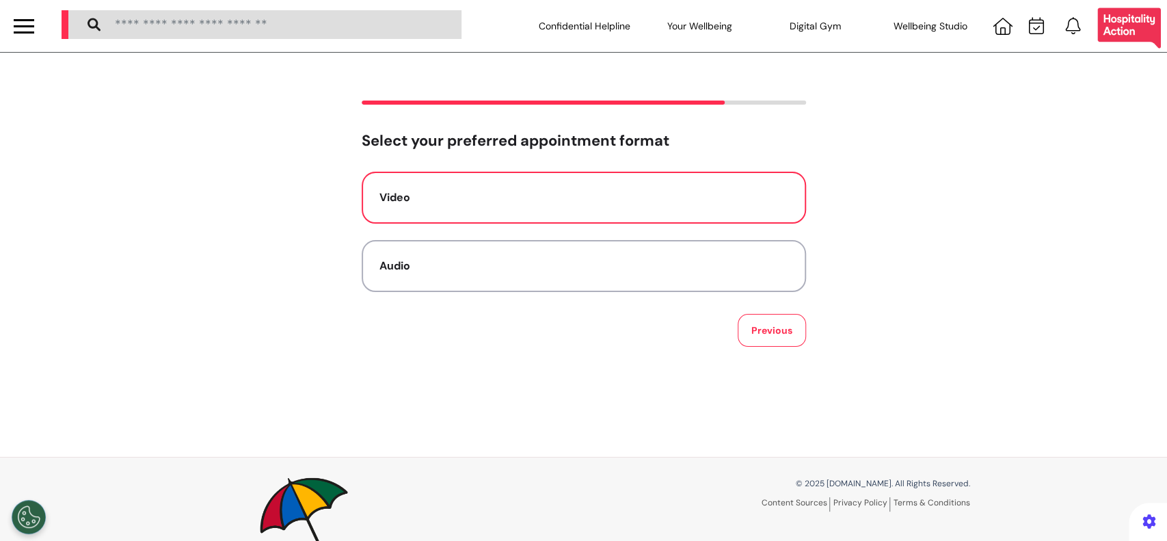
click at [643, 202] on div "Video" at bounding box center [584, 197] width 409 height 16
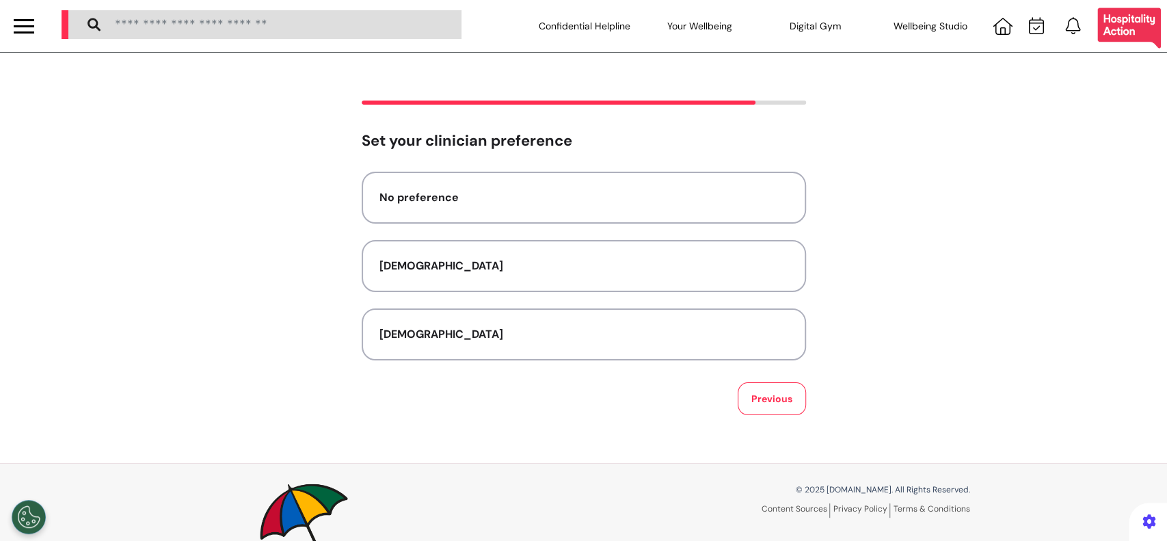
click at [643, 202] on div "No preference" at bounding box center [584, 197] width 409 height 16
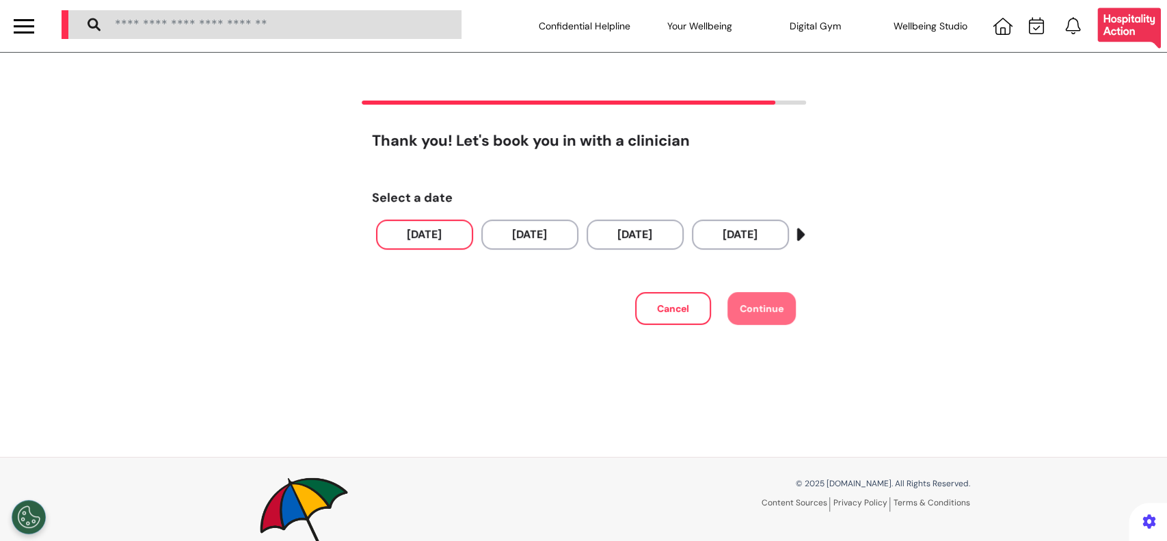
click at [398, 232] on button "03 Sep 2025" at bounding box center [424, 234] width 97 height 30
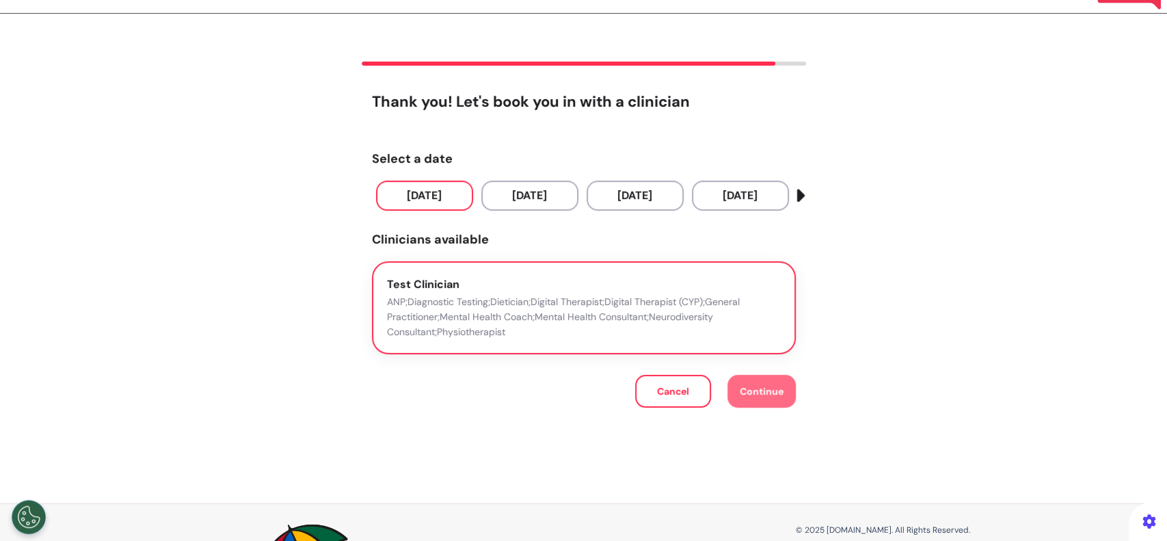
scroll to position [91, 0]
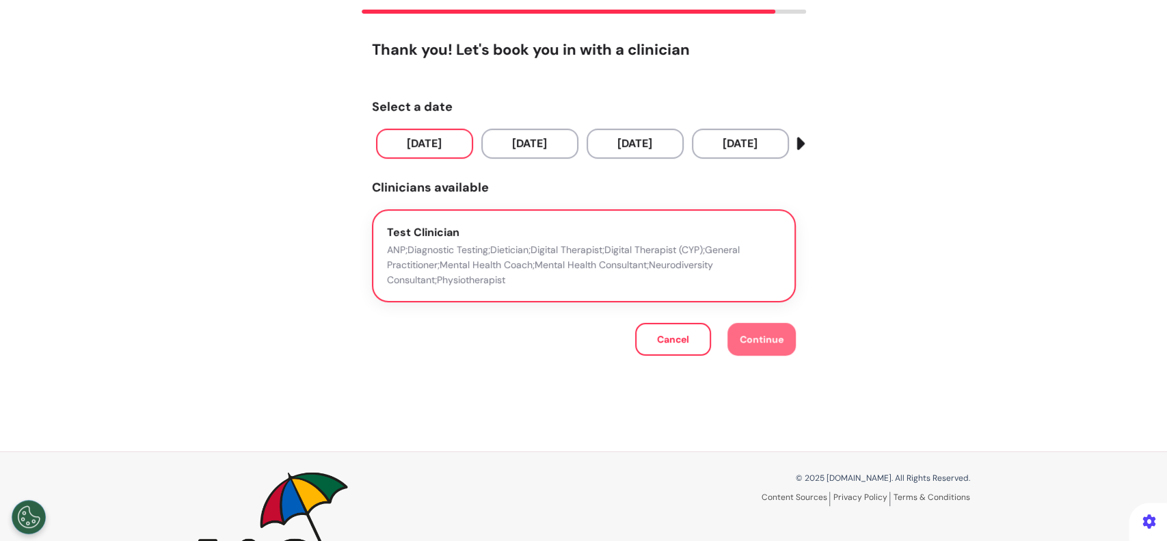
click at [520, 237] on div "Test Clinician ANP;Diagnostic Testing;Dietician;Digital Therapist;Digital Thera…" at bounding box center [584, 256] width 394 height 64
click at [745, 338] on span "Continue" at bounding box center [762, 339] width 44 height 12
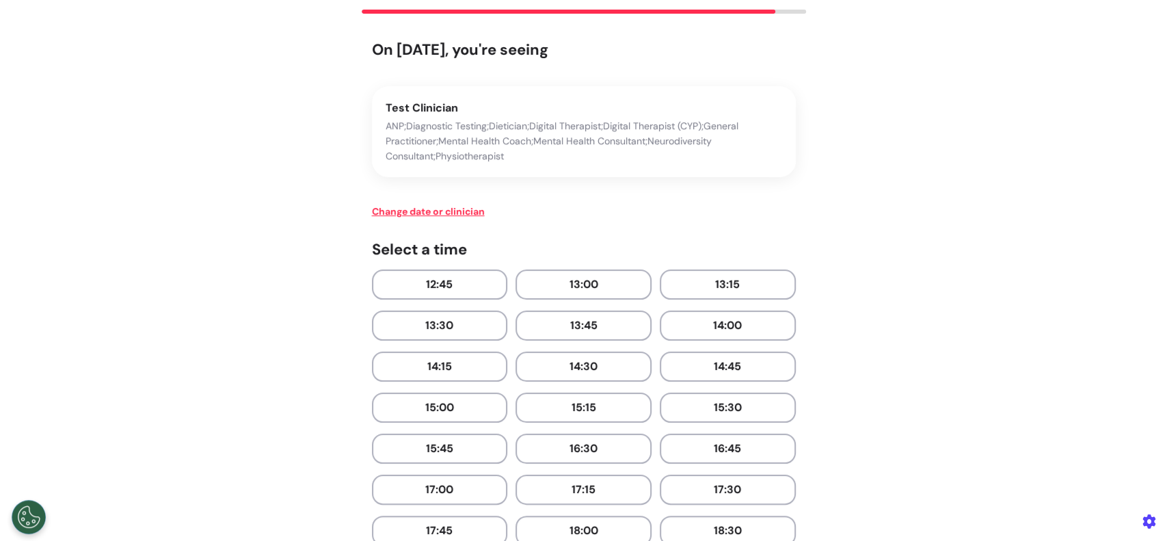
scroll to position [364, 0]
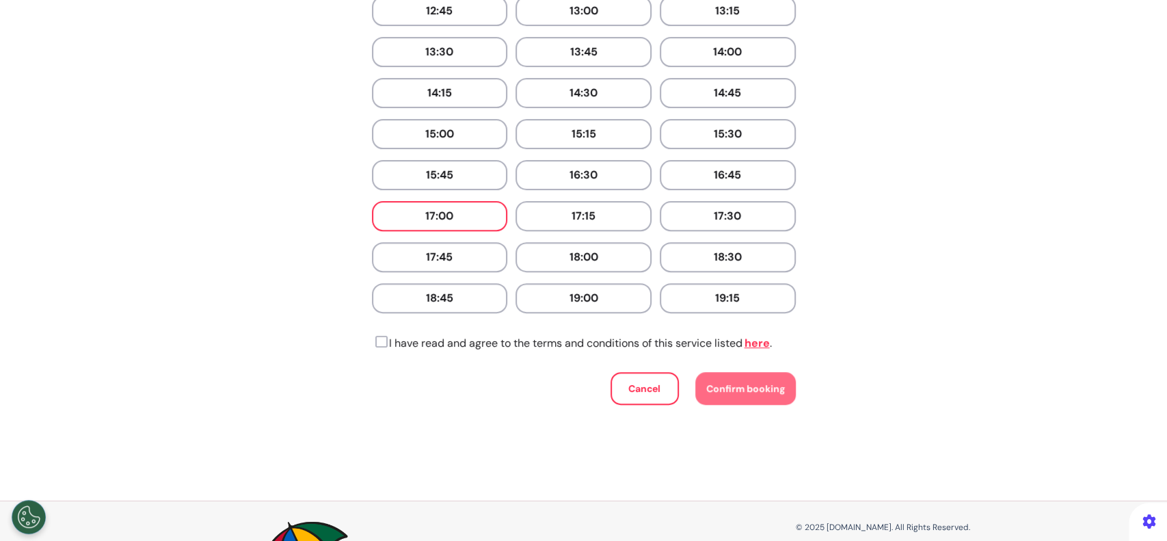
click at [452, 214] on button "17:00" at bounding box center [440, 216] width 136 height 30
click at [374, 336] on icon at bounding box center [380, 342] width 16 height 14
click at [756, 386] on span "Confirm booking" at bounding box center [745, 388] width 79 height 12
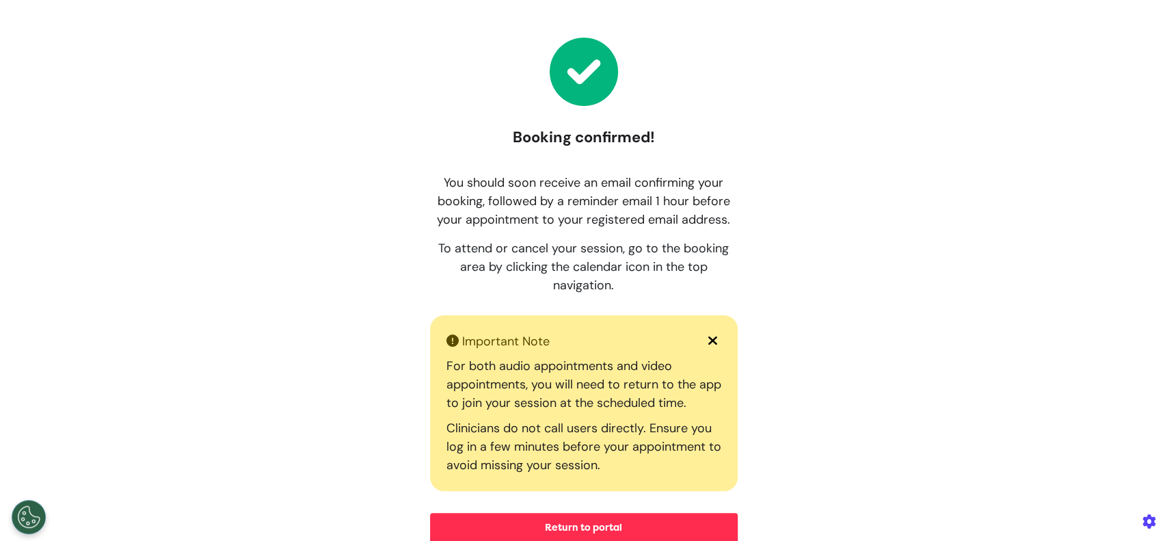
scroll to position [91, 0]
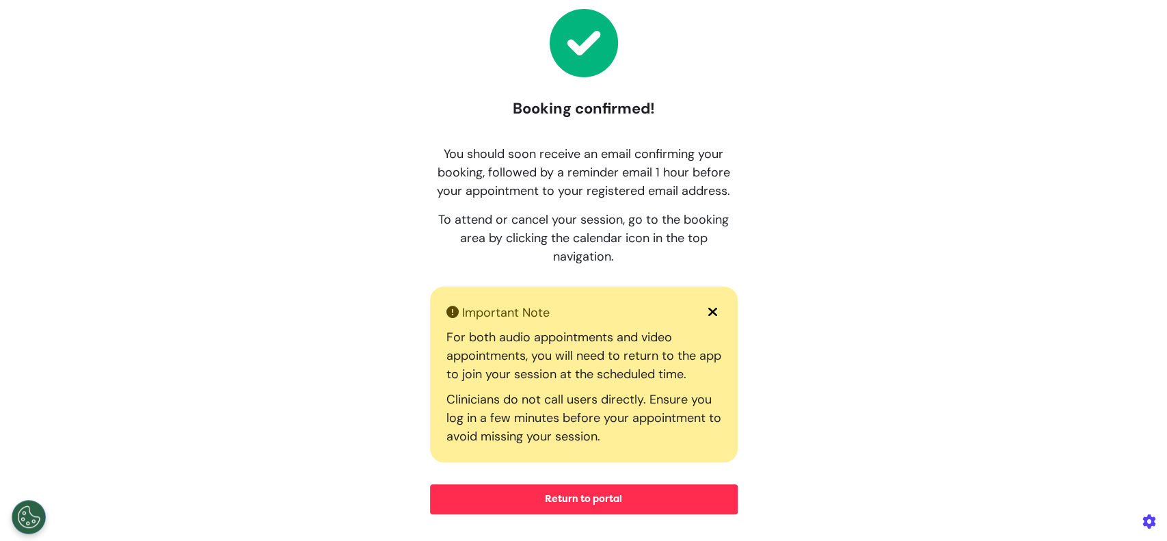
click at [600, 494] on button "Return to portal" at bounding box center [584, 499] width 308 height 30
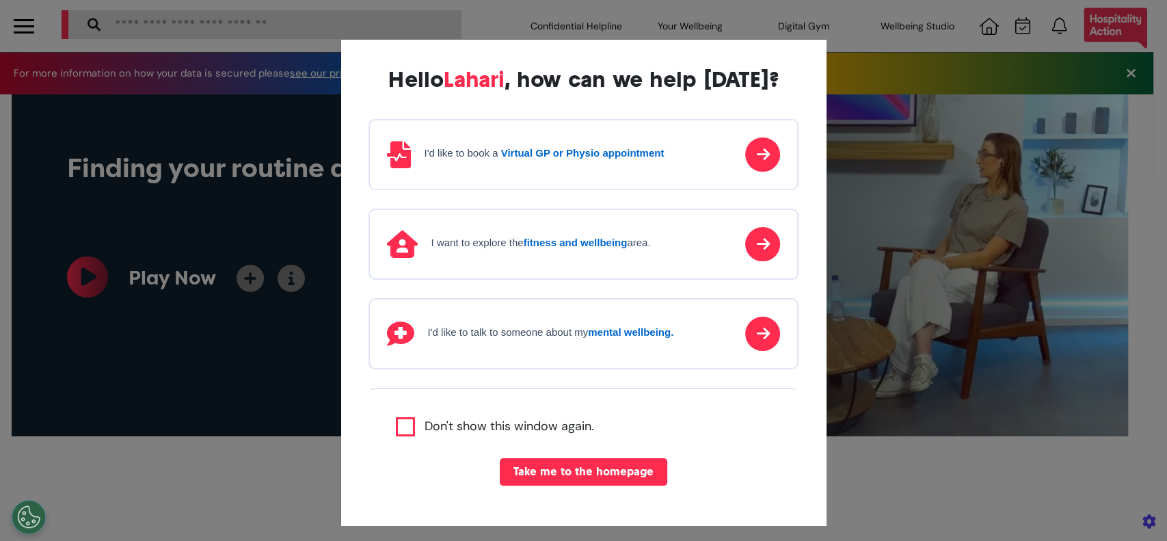
click at [609, 168] on div "I'd like to book a Virtual GP or Physio appointment" at bounding box center [584, 154] width 431 height 71
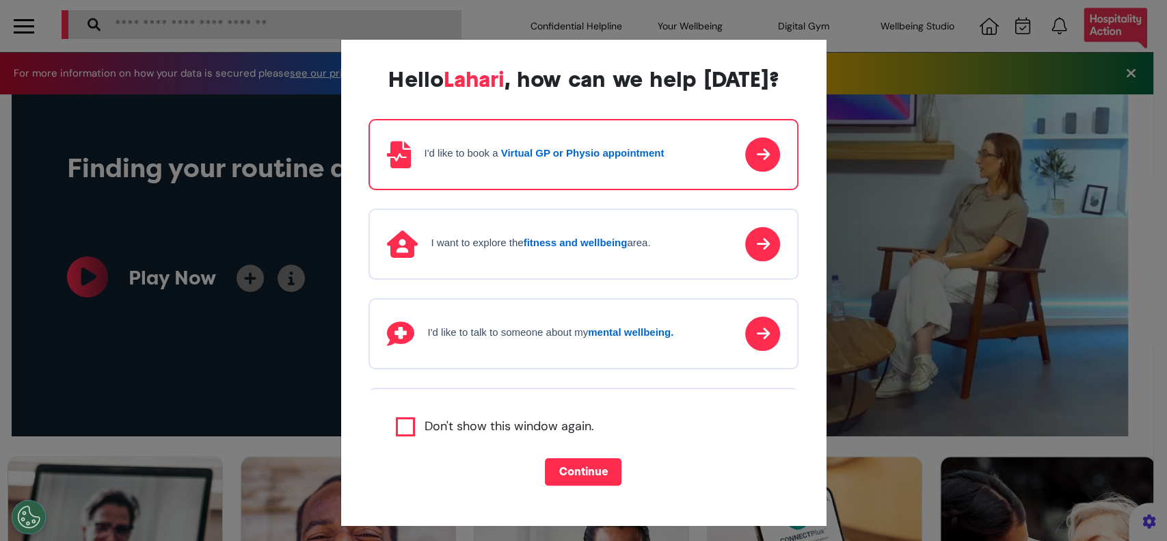
scroll to position [0, 583]
click at [577, 468] on button "Continue" at bounding box center [583, 471] width 77 height 27
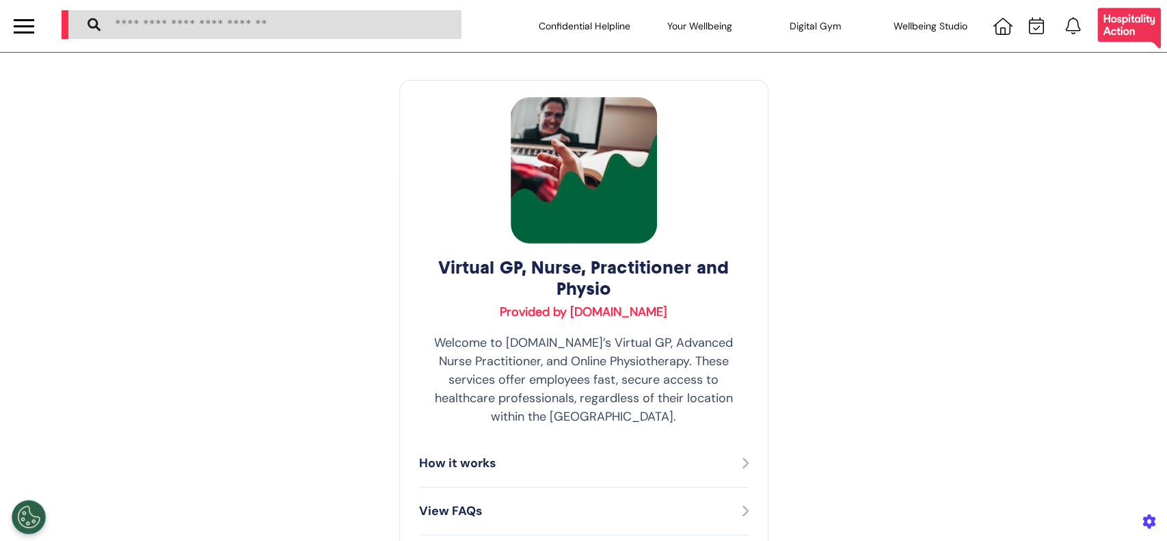
click at [1024, 31] on div at bounding box center [1037, 26] width 26 height 18
click at [1029, 31] on icon at bounding box center [1036, 25] width 15 height 17
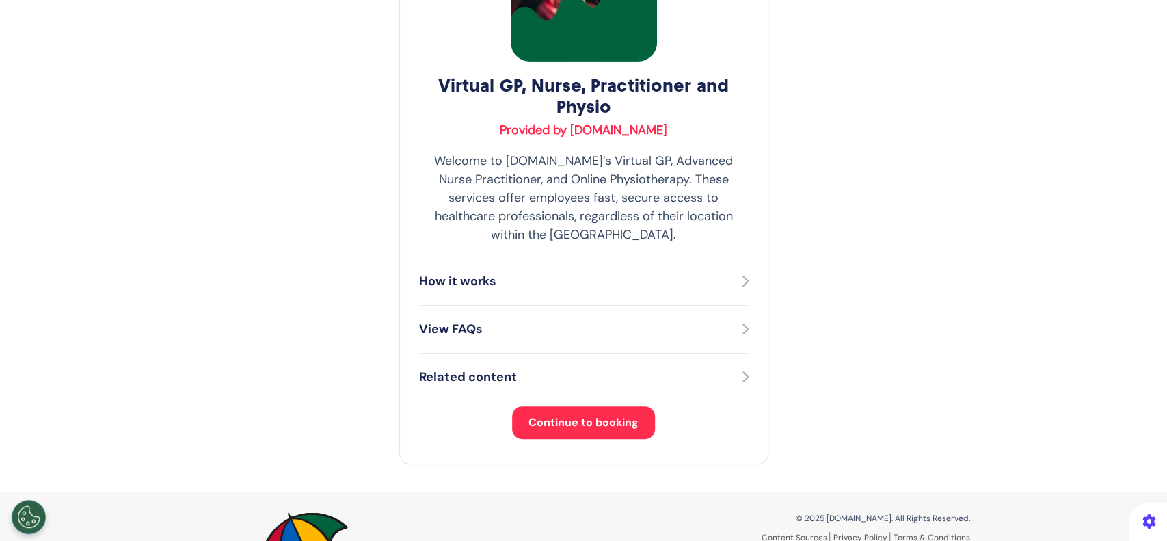
click at [557, 415] on span "Continue to booking" at bounding box center [584, 422] width 110 height 14
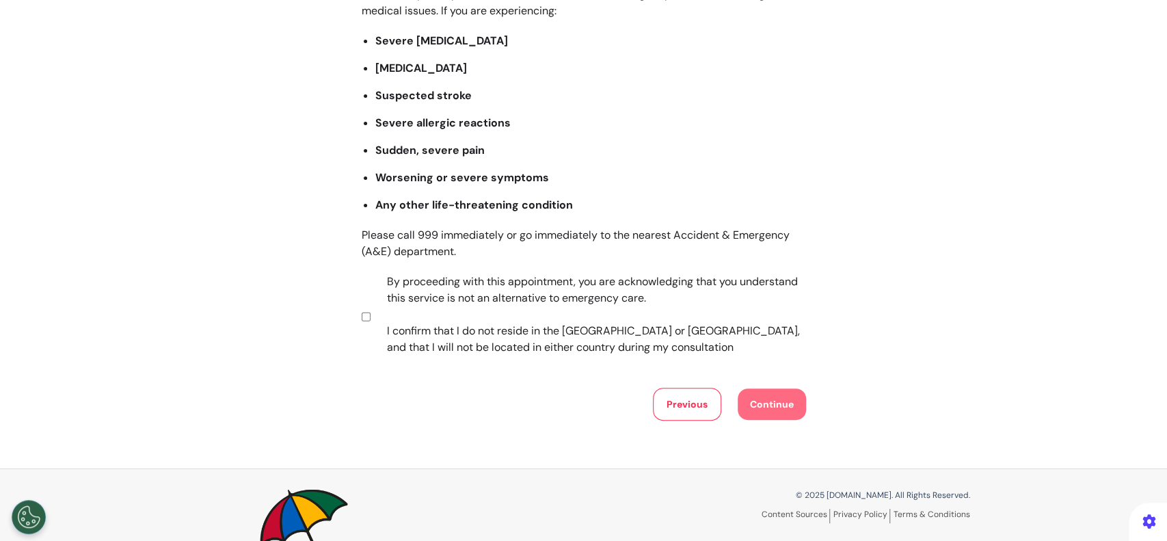
scroll to position [261, 0]
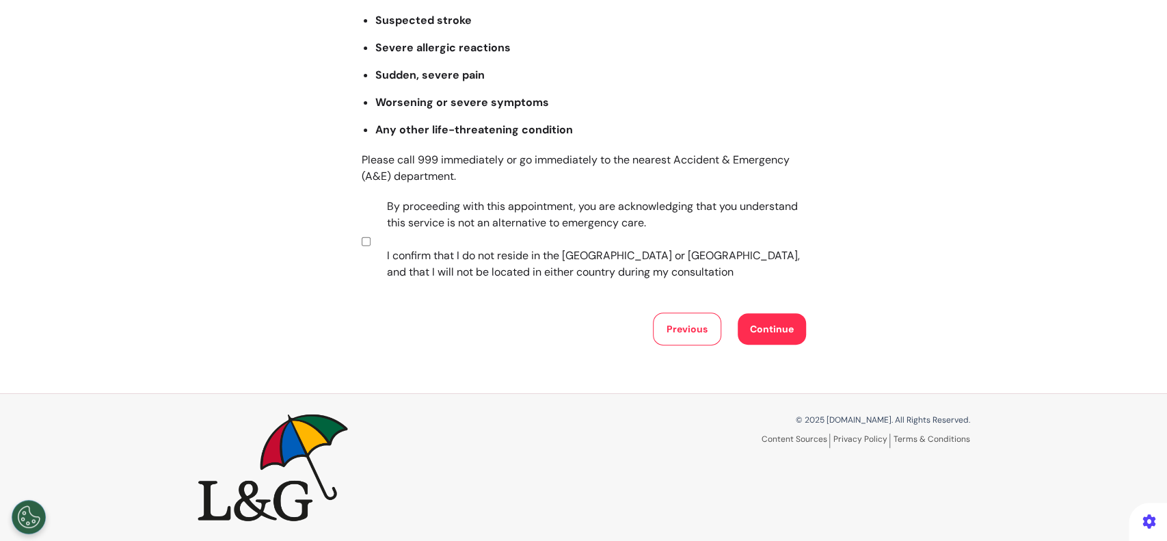
click at [759, 326] on button "Continue" at bounding box center [772, 328] width 68 height 31
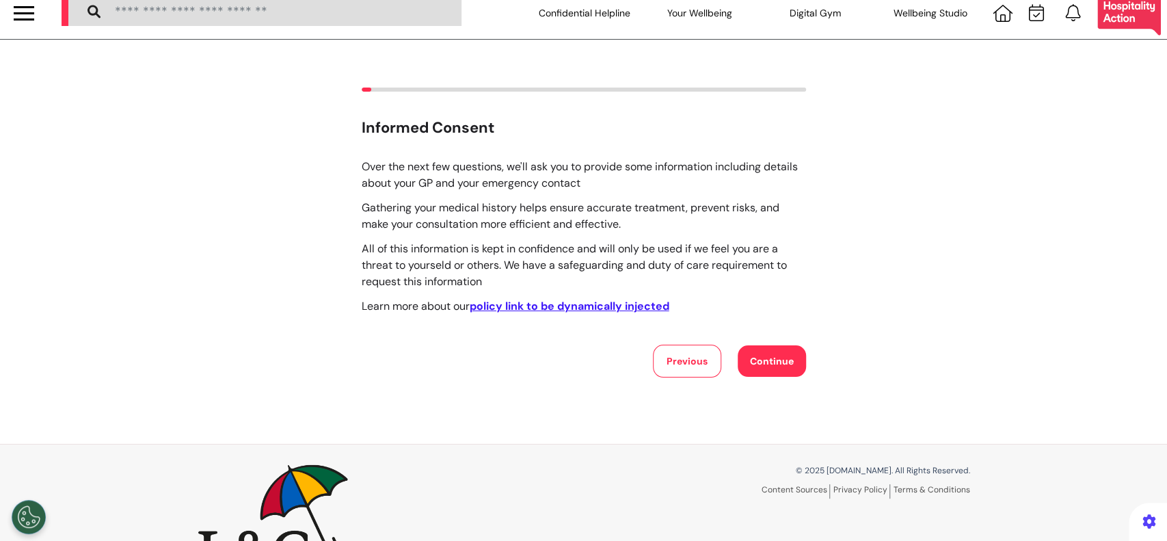
scroll to position [0, 0]
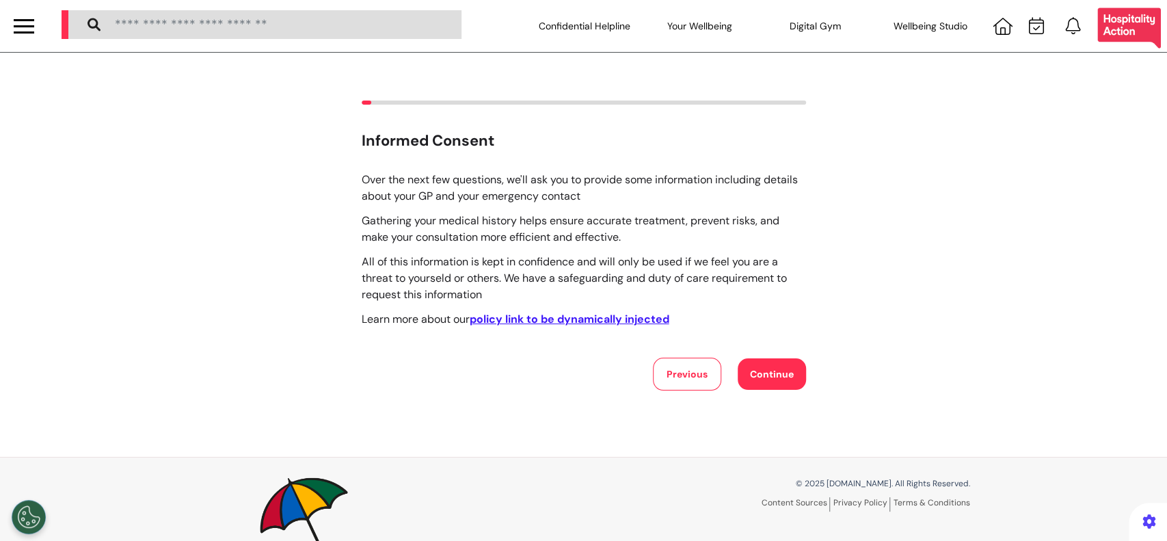
click at [775, 369] on button "Continue" at bounding box center [772, 373] width 68 height 31
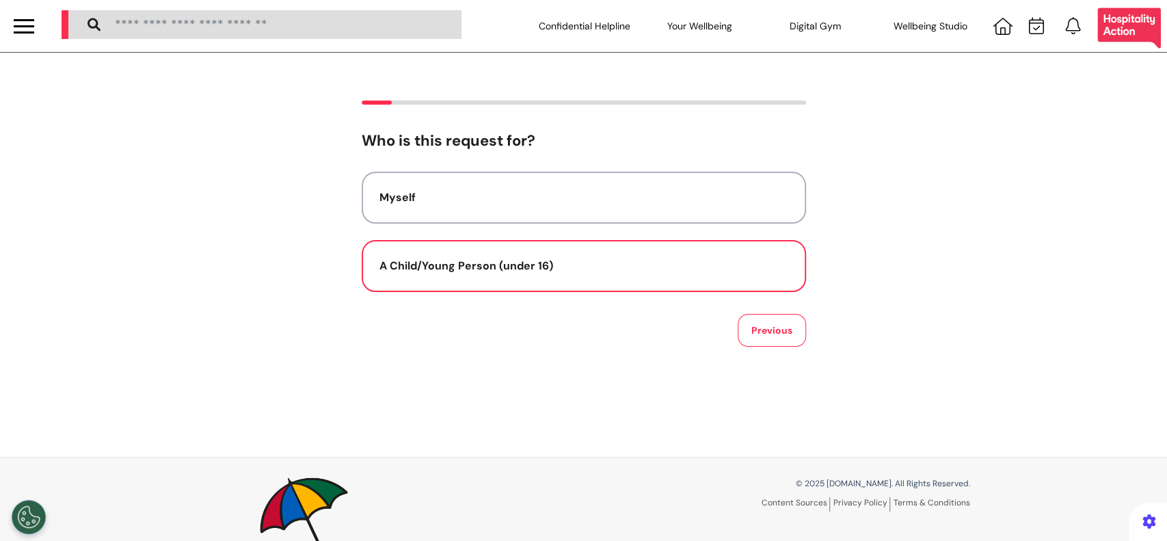
click at [585, 266] on div "A Child/Young Person (under 16)" at bounding box center [584, 266] width 409 height 16
select select "******"
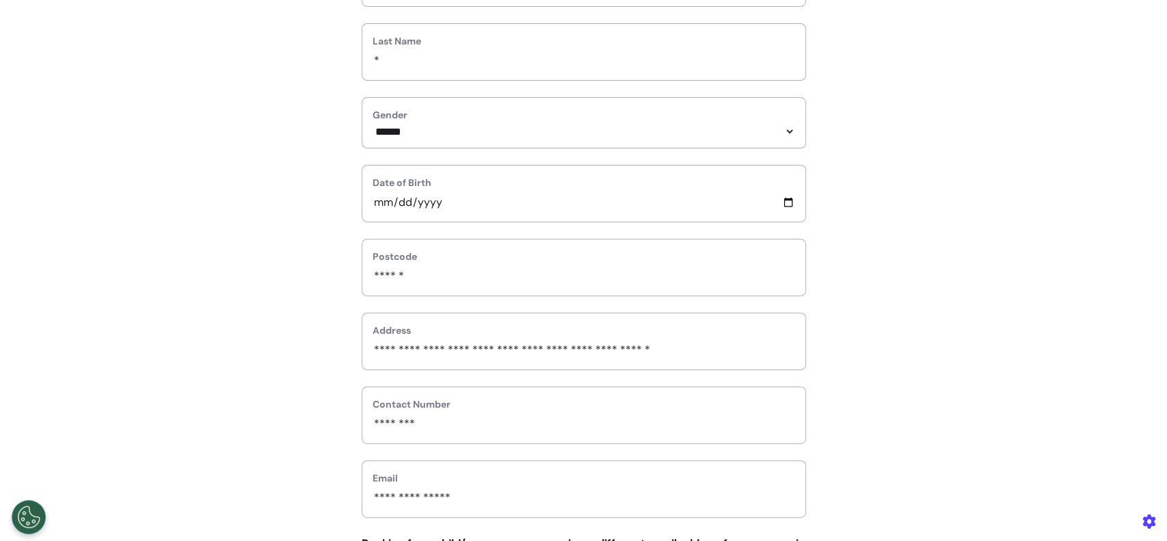
scroll to position [465, 0]
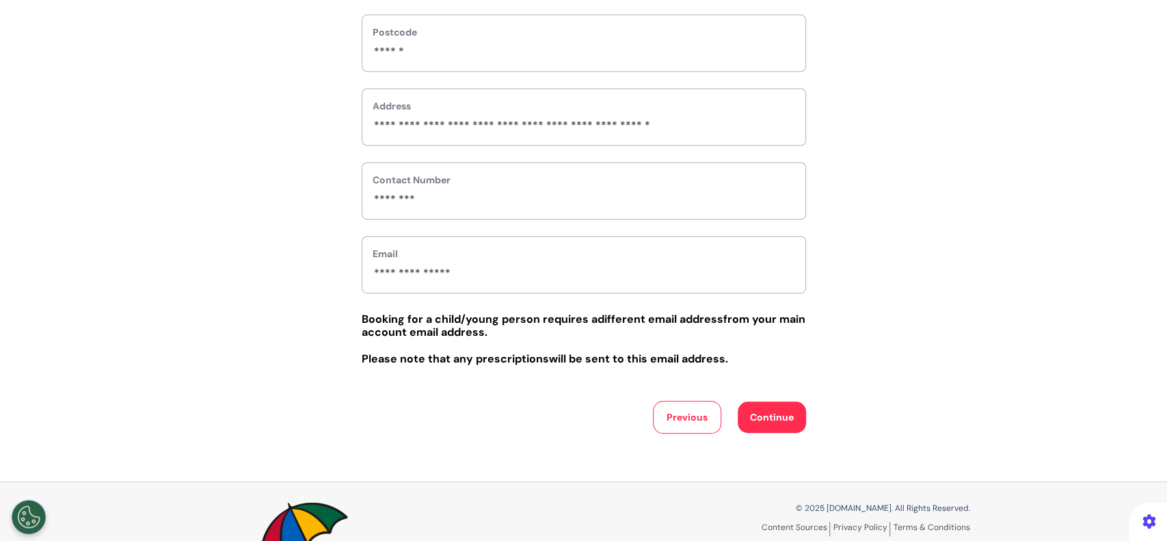
click at [782, 429] on button "Continue" at bounding box center [772, 416] width 68 height 31
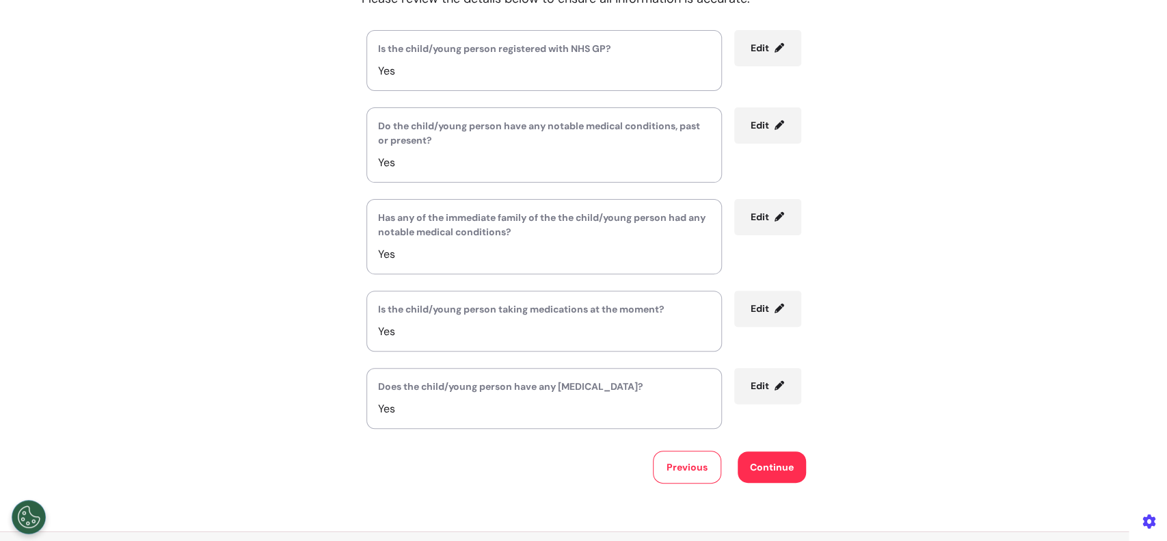
scroll to position [274, 0]
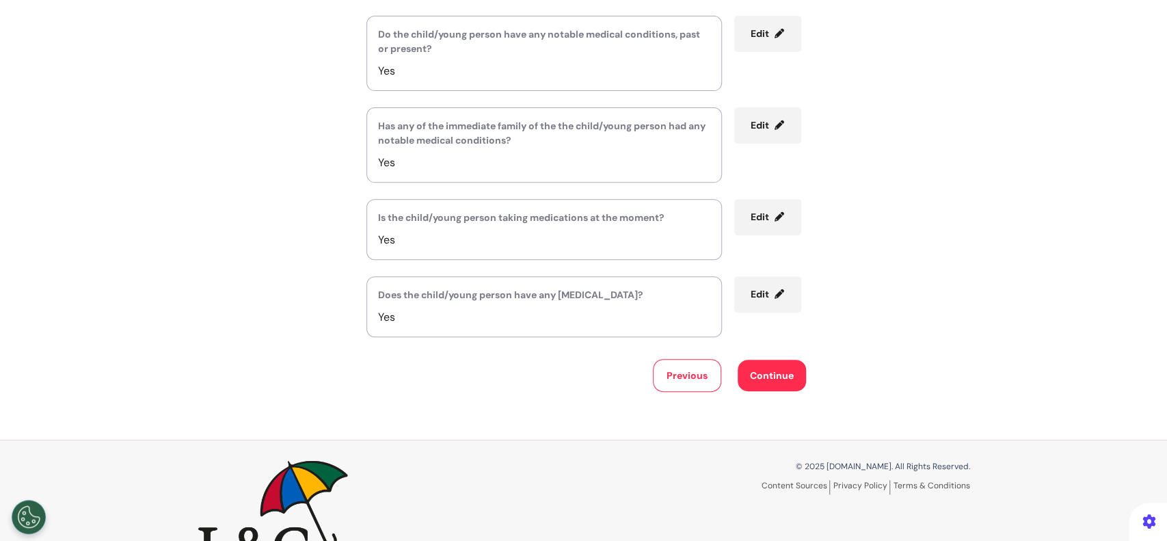
click at [762, 220] on span "Edit" at bounding box center [760, 217] width 18 height 12
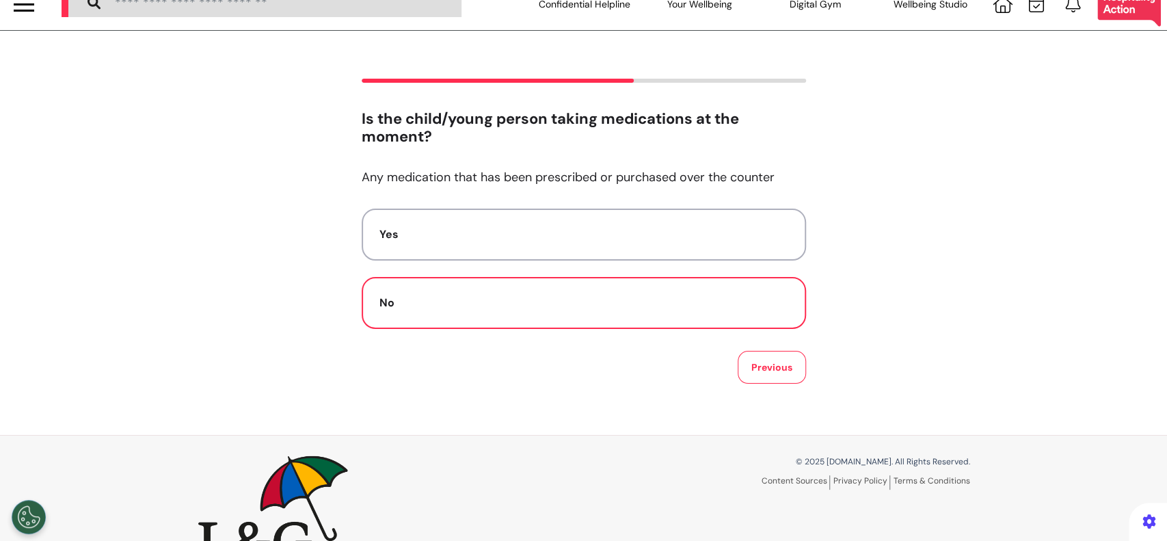
scroll to position [0, 0]
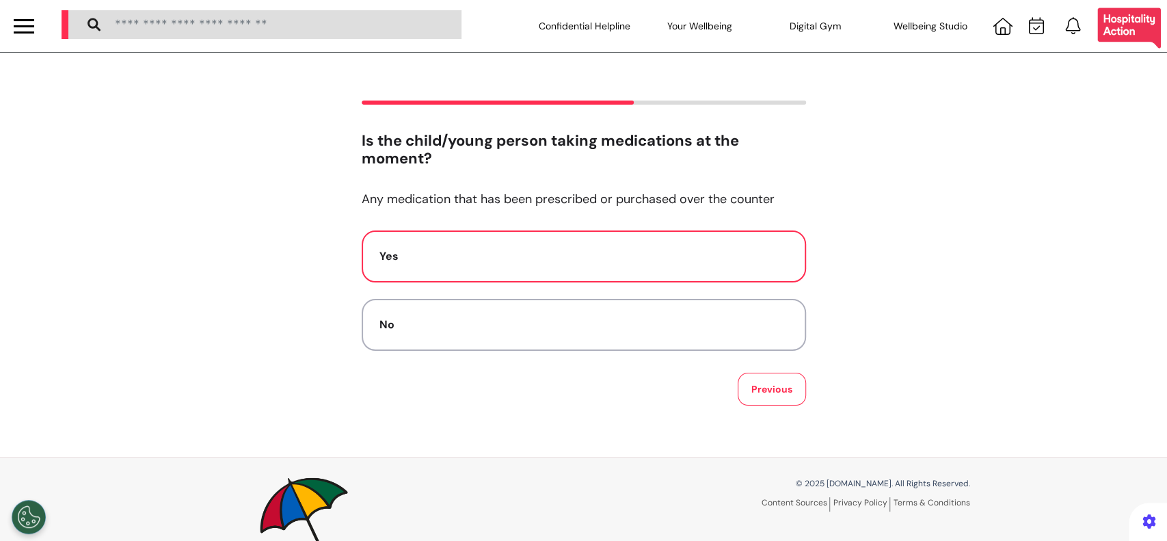
click at [754, 265] on button "Yes" at bounding box center [584, 256] width 444 height 52
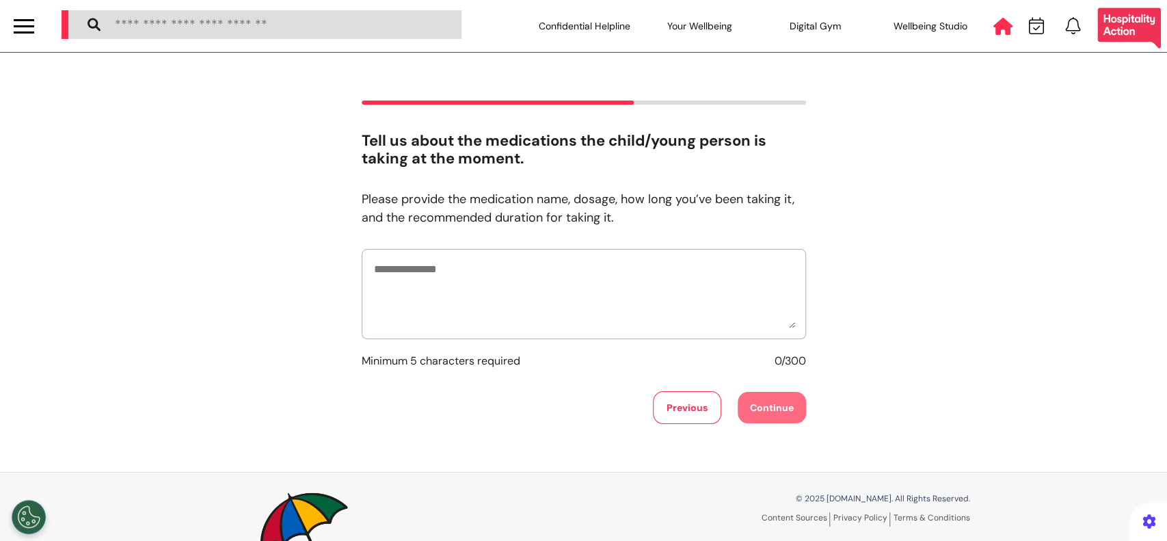
click at [994, 29] on icon at bounding box center [1003, 26] width 19 height 17
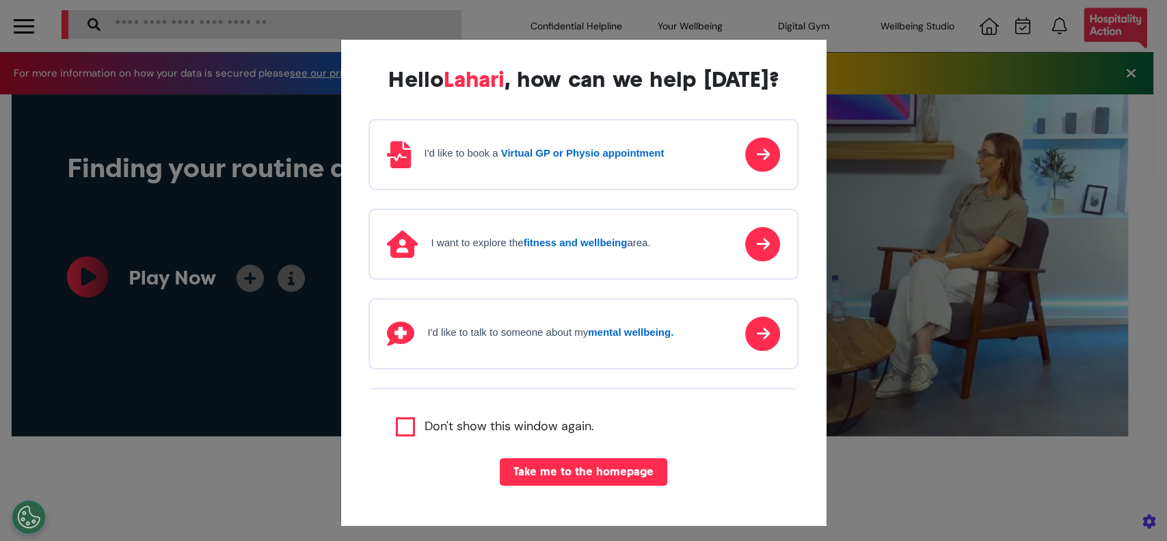
scroll to position [0, 583]
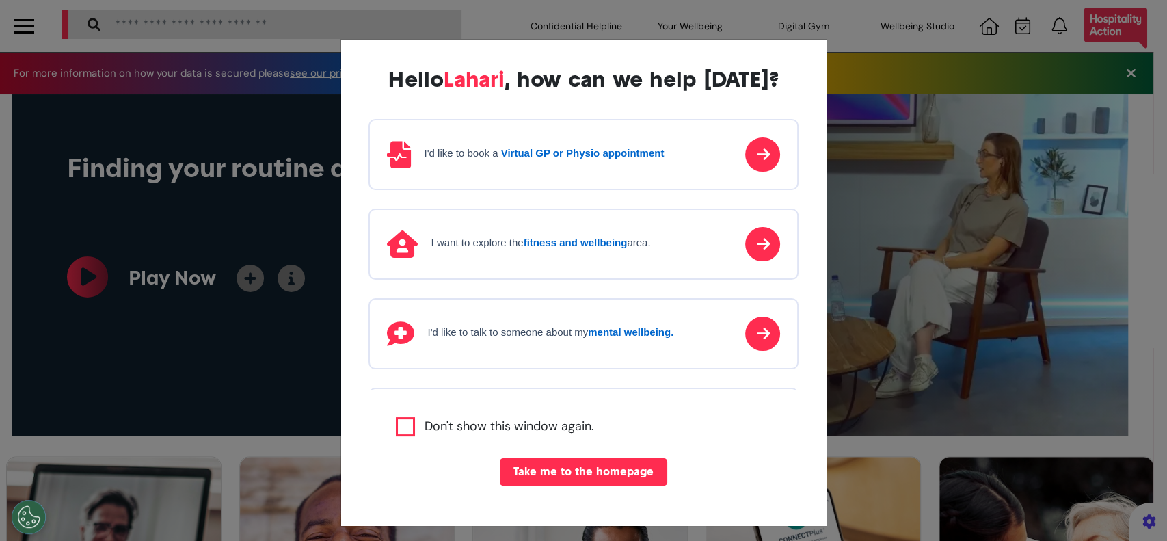
click at [565, 474] on button "Take me to the homepage" at bounding box center [584, 471] width 168 height 27
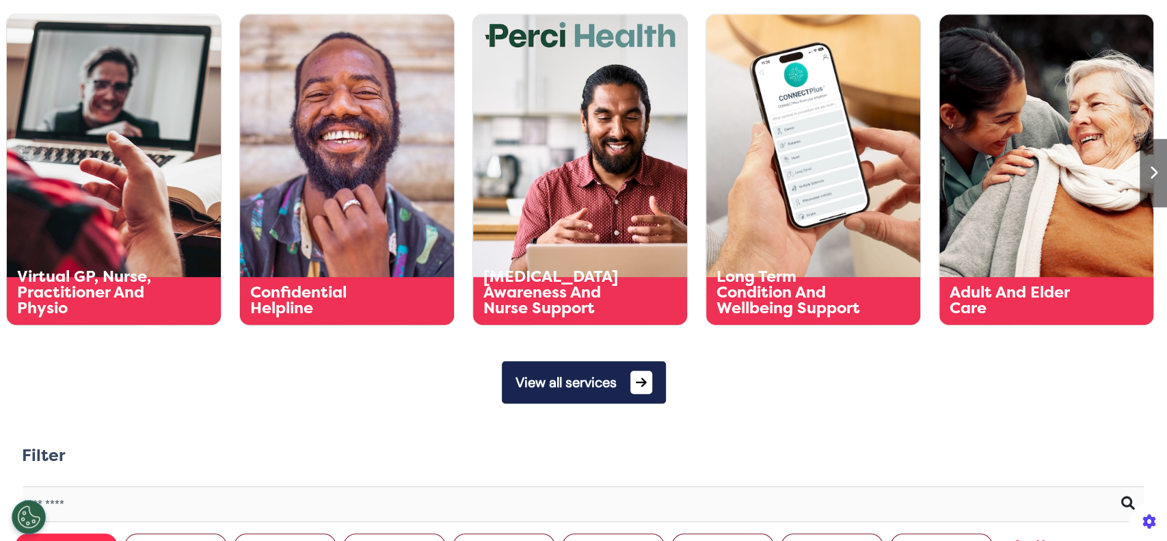
scroll to position [364, 0]
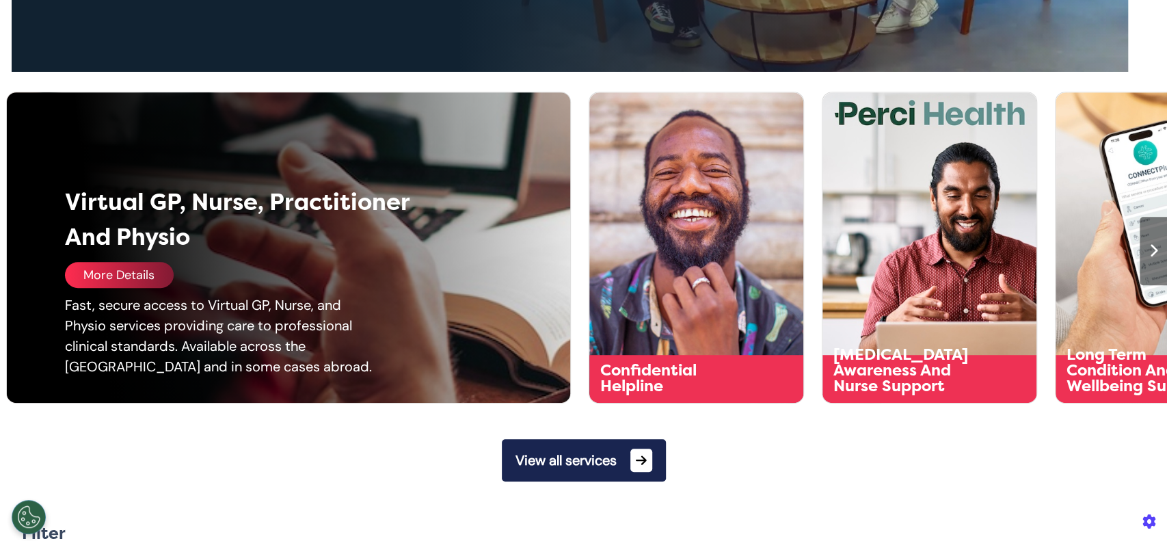
click at [108, 275] on div "More Details" at bounding box center [119, 275] width 109 height 26
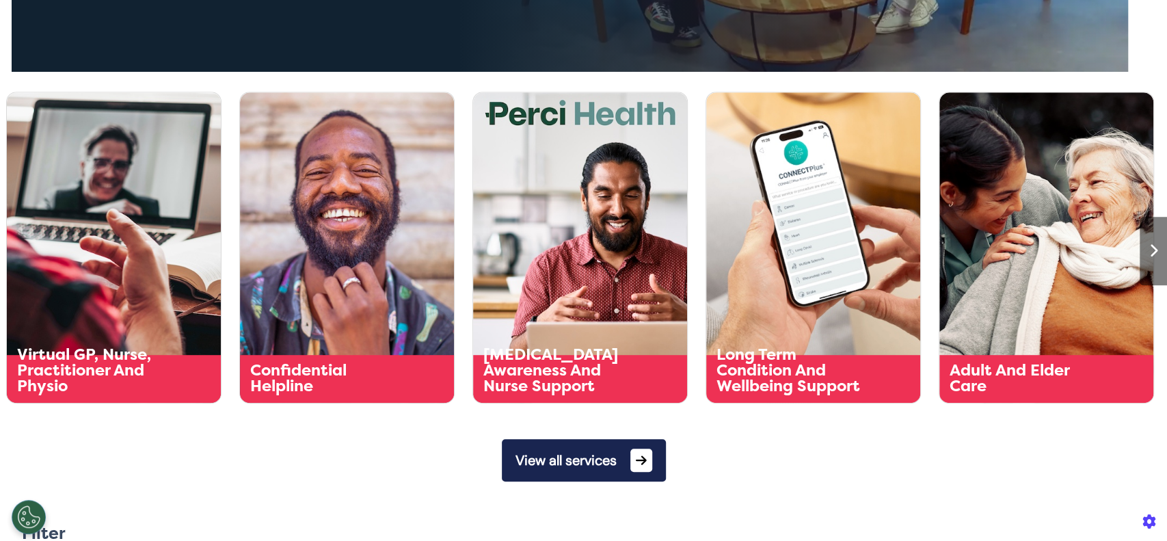
drag, startPoint x: 607, startPoint y: 460, endPoint x: 683, endPoint y: 0, distance: 466.5
click at [607, 460] on button "View all services" at bounding box center [584, 460] width 164 height 42
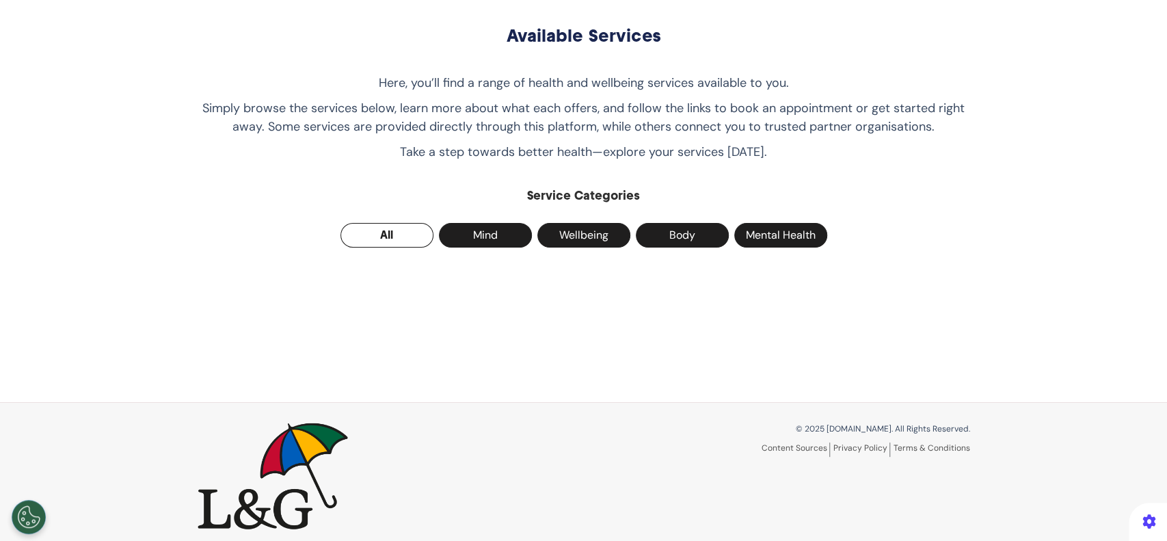
scroll to position [155, 0]
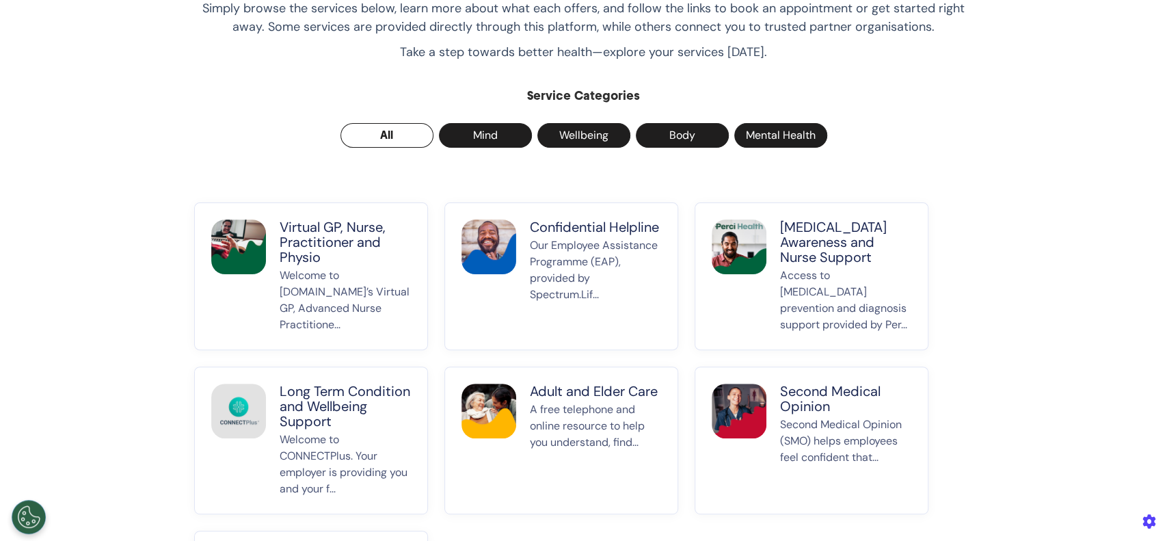
click at [280, 235] on p "Virtual GP, Nurse, Practitioner and Physio" at bounding box center [345, 241] width 131 height 45
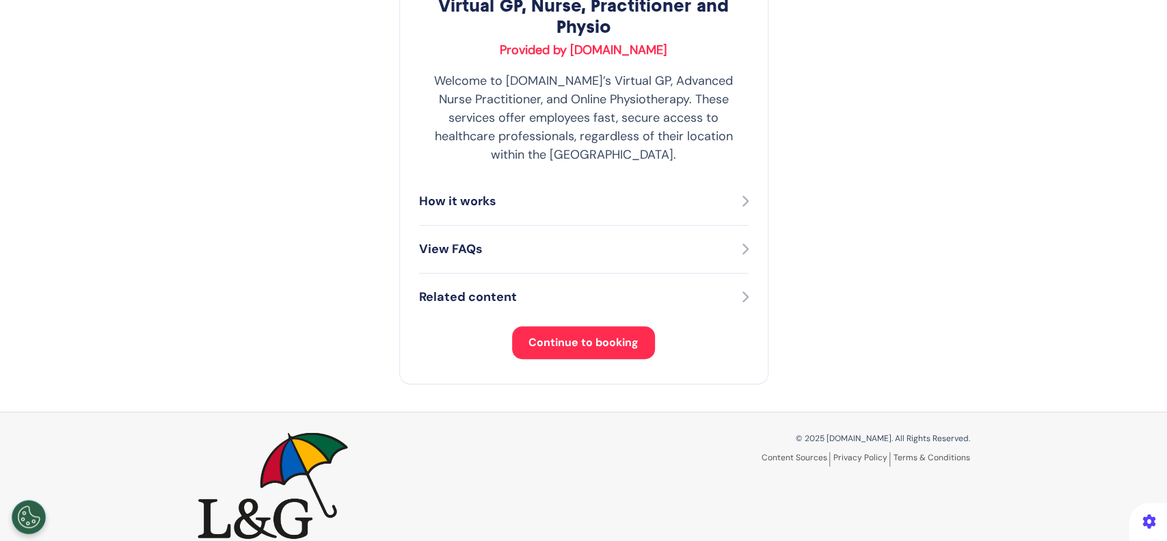
click at [577, 335] on span "Continue to booking" at bounding box center [584, 342] width 110 height 14
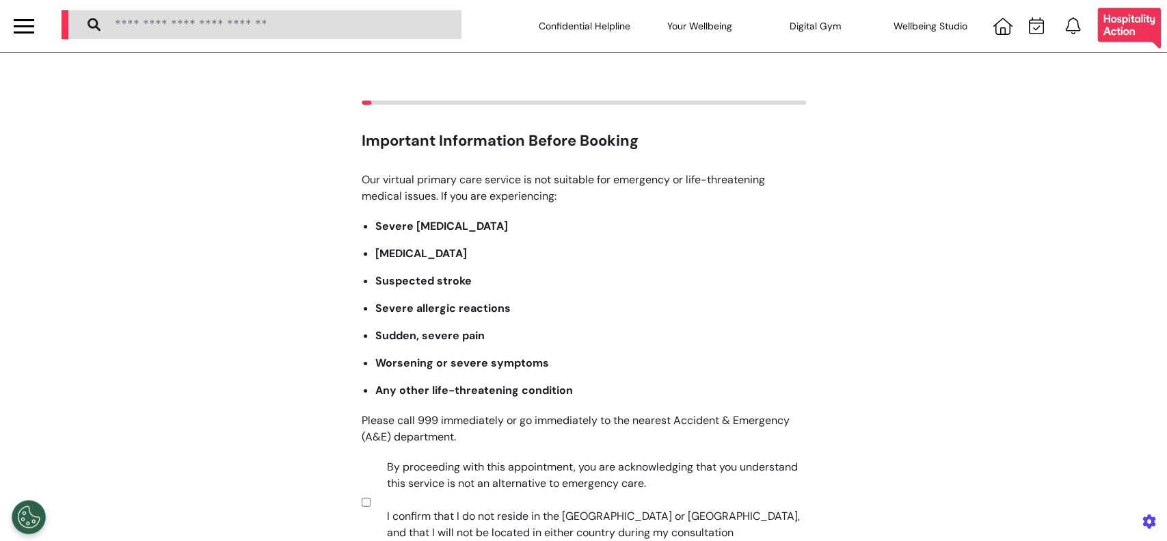
scroll to position [261, 0]
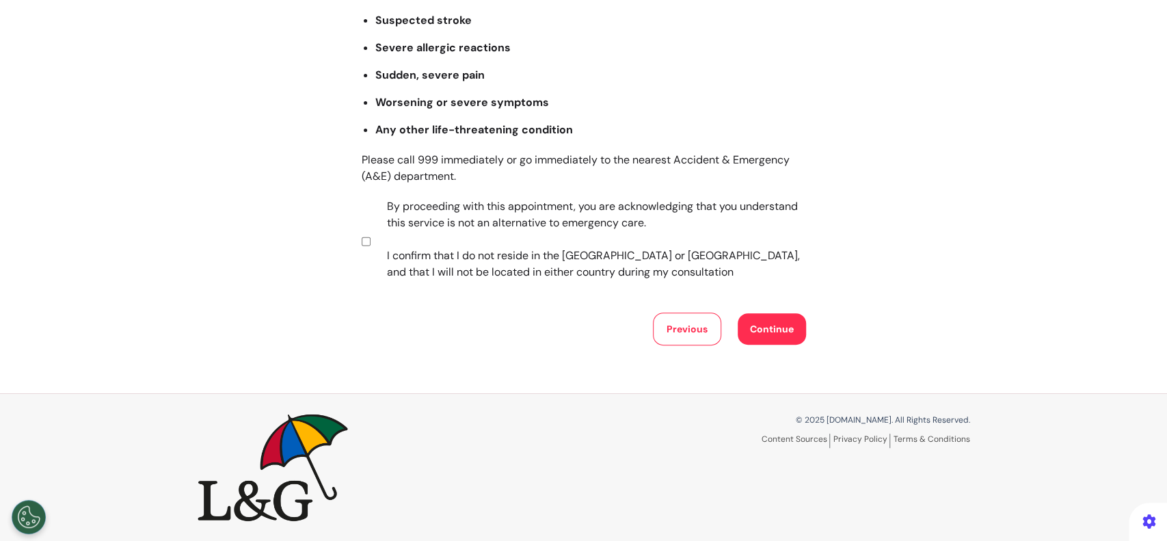
click at [786, 330] on button "Continue" at bounding box center [772, 328] width 68 height 31
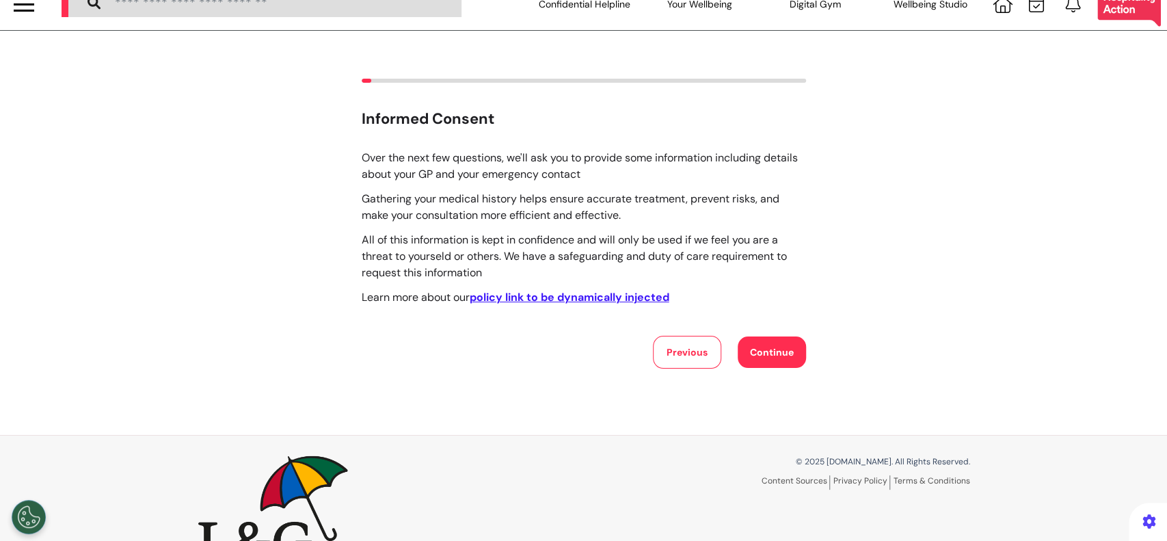
scroll to position [0, 0]
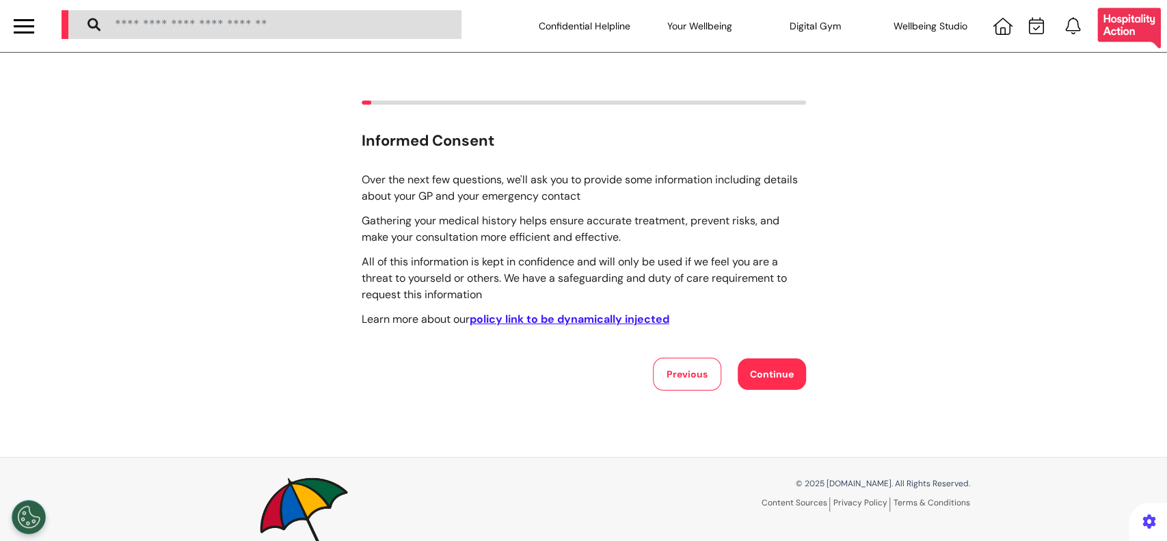
click at [778, 375] on button "Continue" at bounding box center [772, 373] width 68 height 31
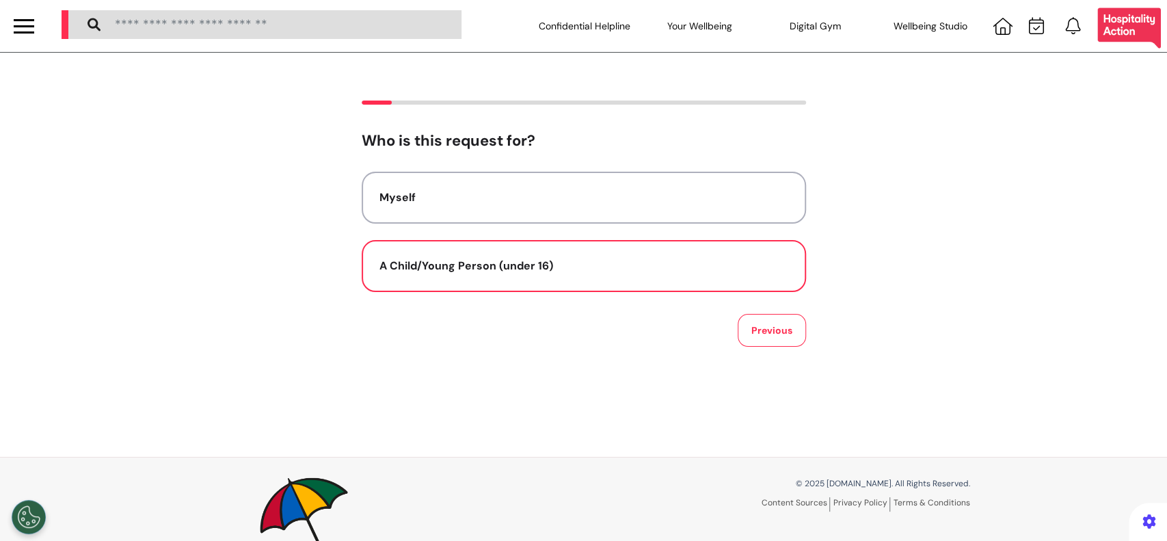
click at [520, 260] on div "A Child/Young Person (under 16)" at bounding box center [584, 266] width 409 height 16
select select "******"
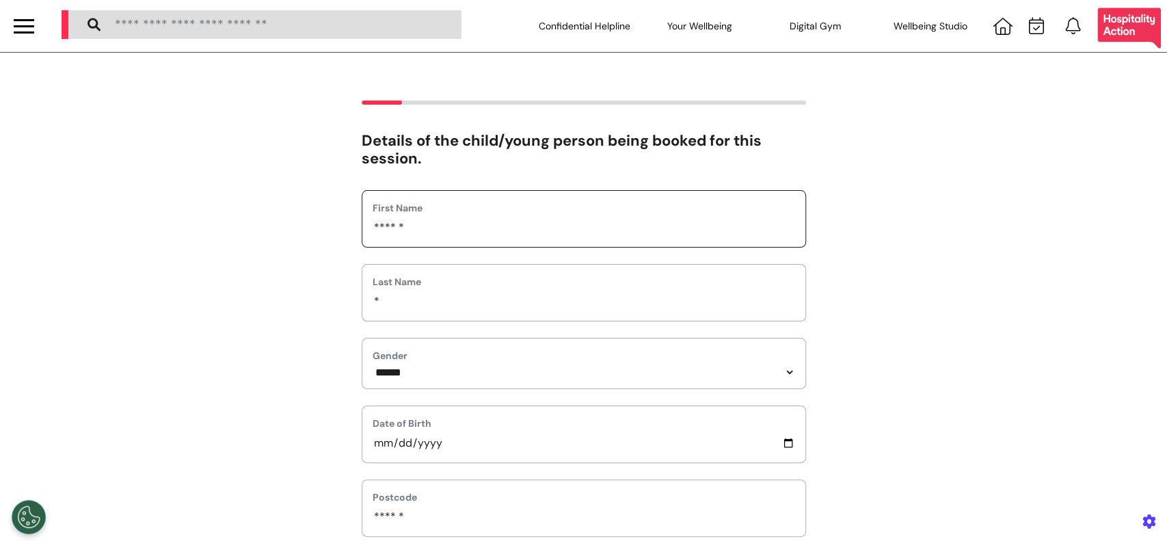
click at [520, 231] on input "******" at bounding box center [584, 228] width 423 height 18
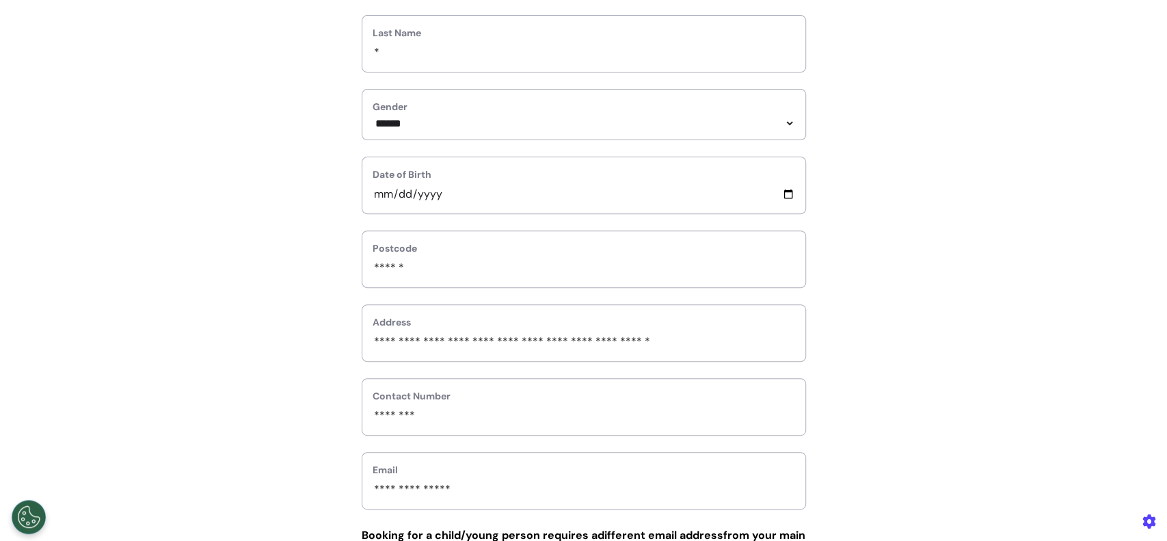
scroll to position [455, 0]
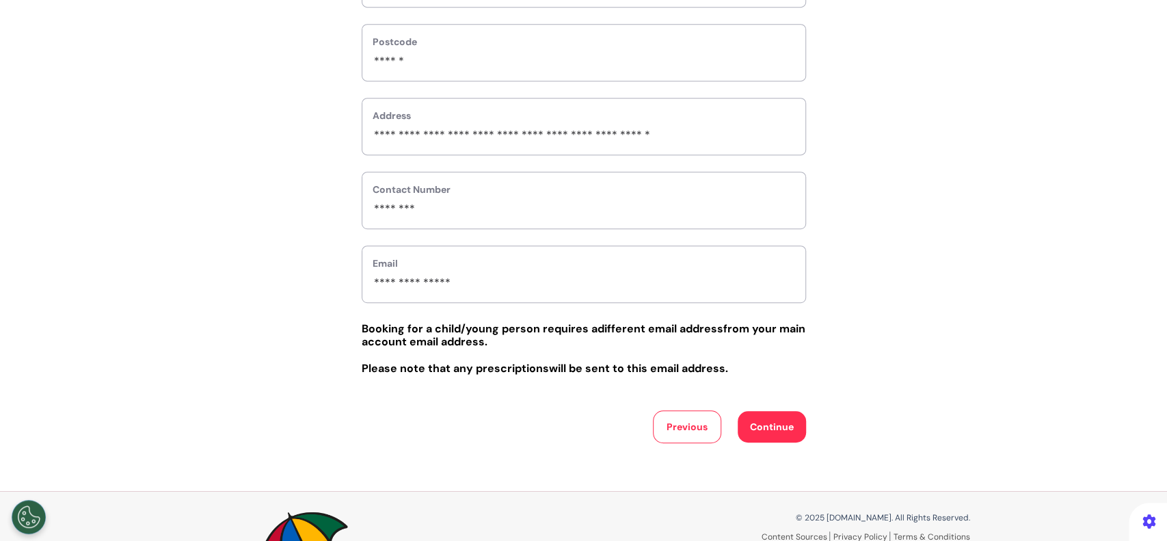
type input "******"
click at [773, 429] on button "Continue" at bounding box center [772, 426] width 68 height 31
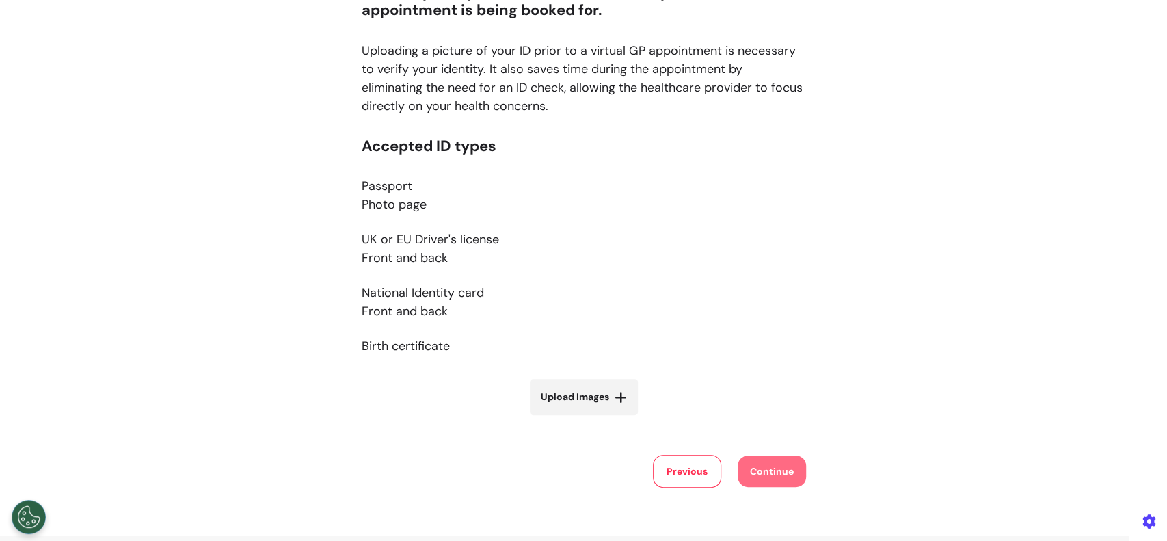
scroll to position [274, 0]
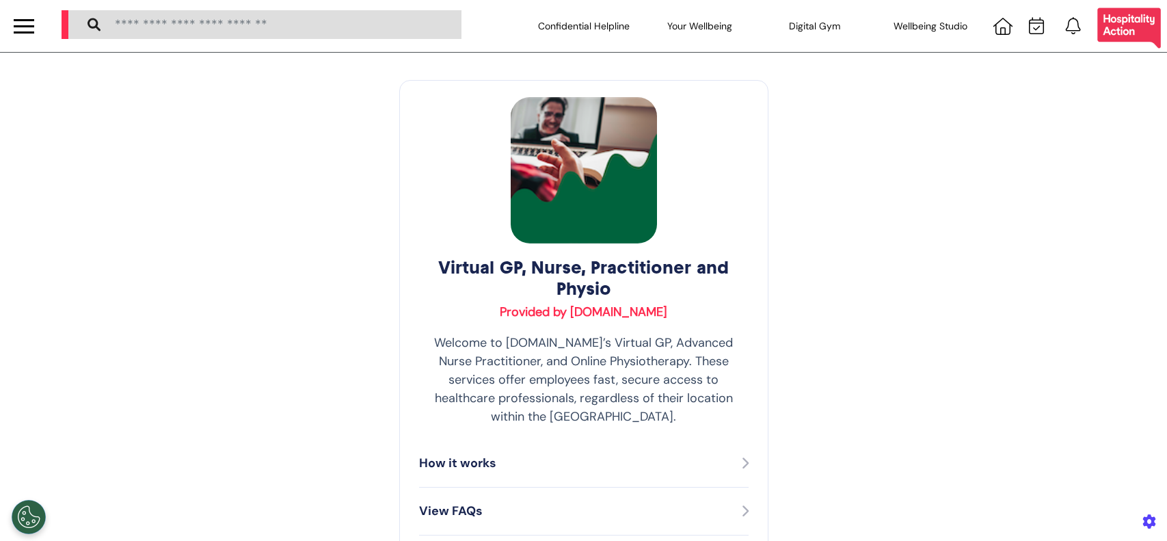
select select "**"
